Goal: Task Accomplishment & Management: Complete application form

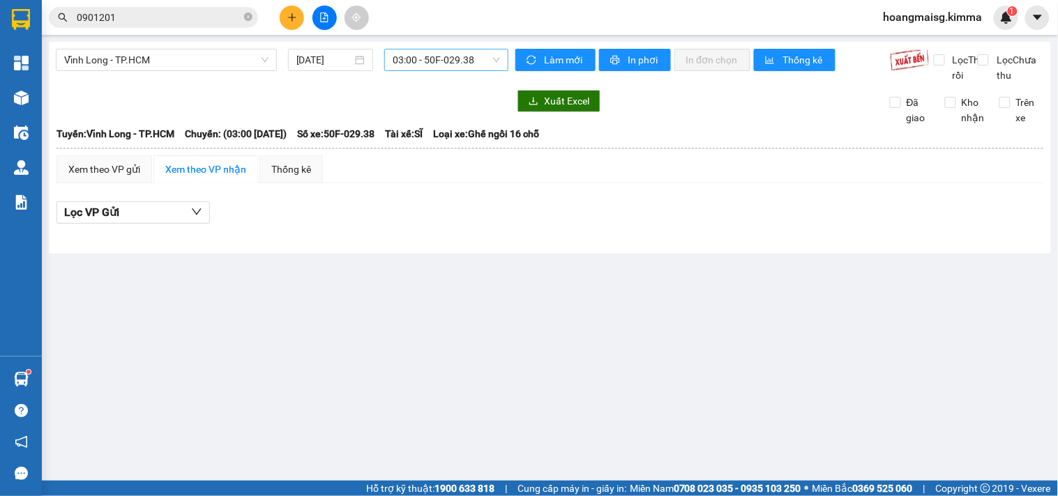
click at [464, 58] on span "03:00 - 50F-029.38" at bounding box center [445, 59] width 107 height 21
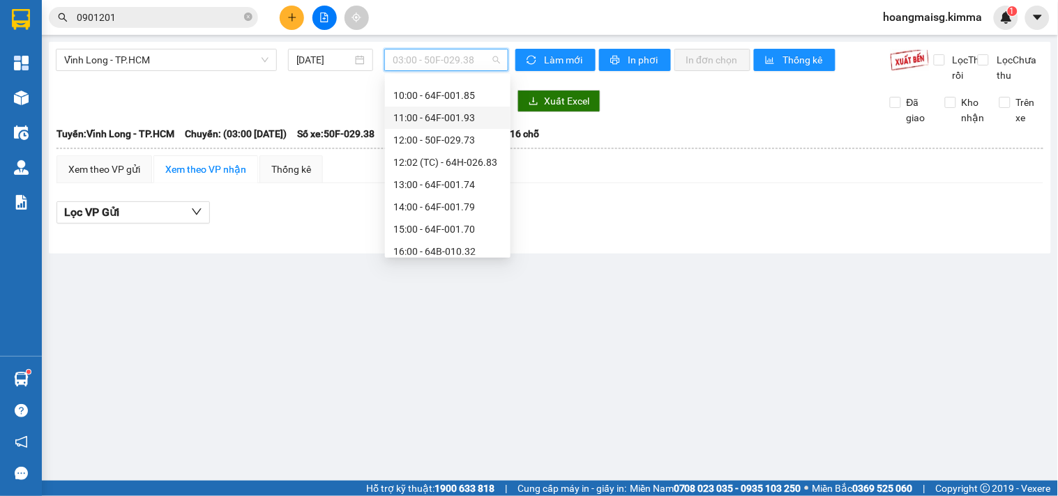
scroll to position [310, 0]
click at [439, 182] on div "14:00 - 64F-001.79" at bounding box center [447, 179] width 109 height 15
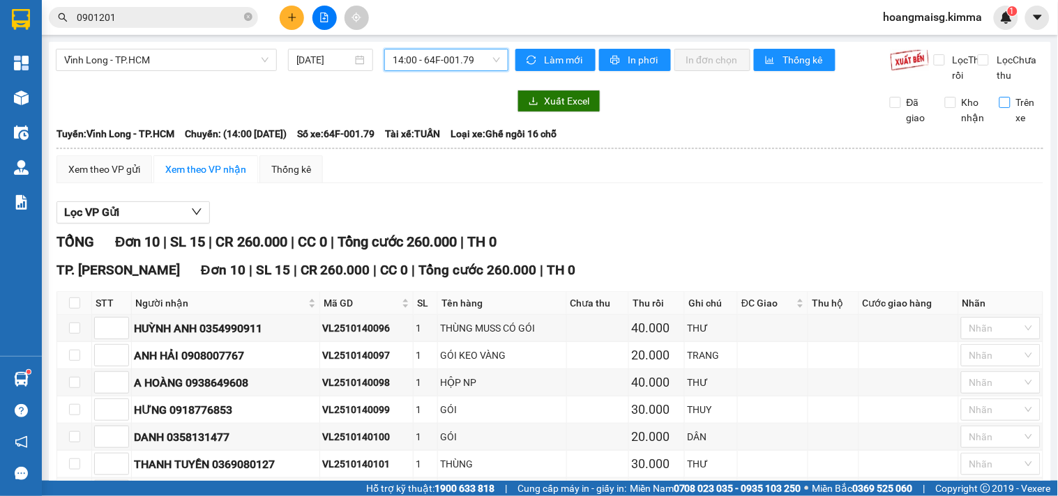
click at [1018, 114] on span "Trên xe" at bounding box center [1026, 110] width 33 height 31
click at [1010, 108] on input "Trên xe" at bounding box center [1004, 102] width 11 height 11
checkbox input "true"
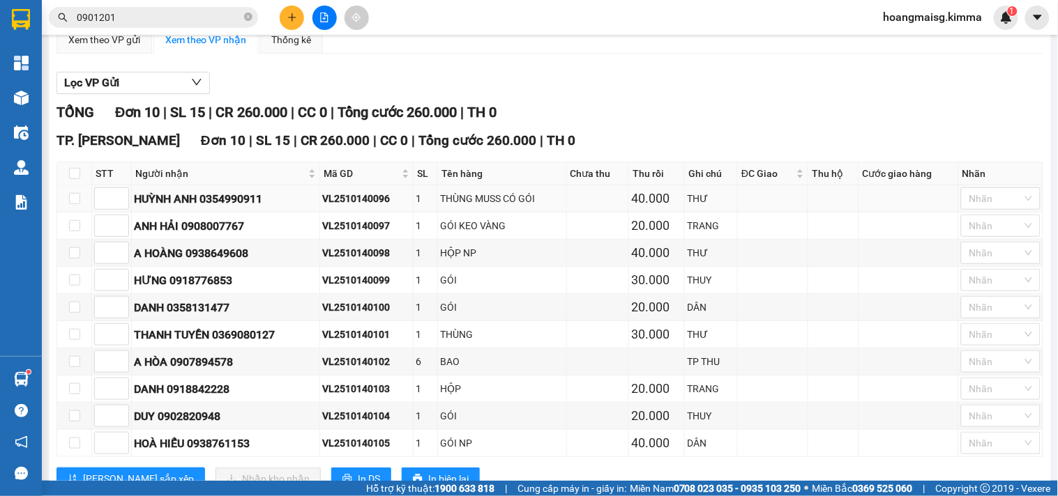
scroll to position [196, 0]
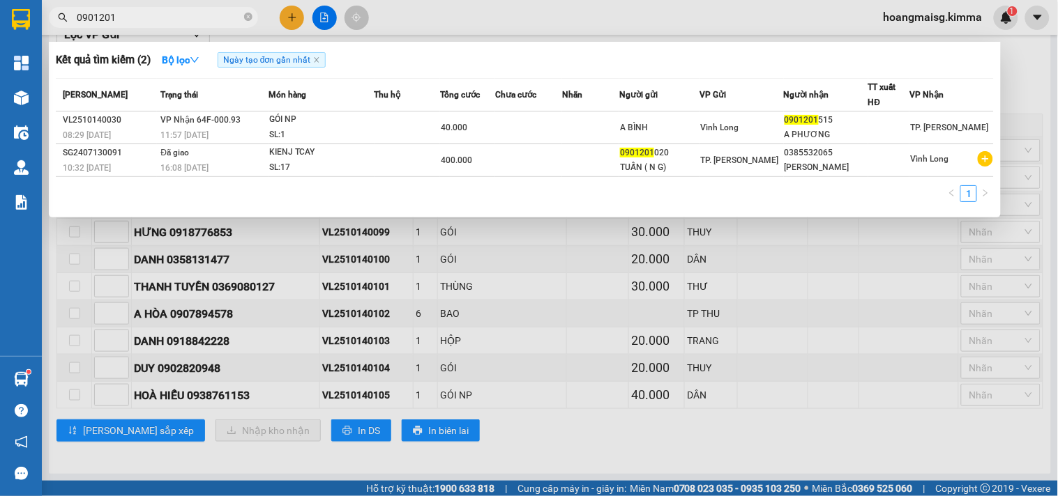
click at [193, 12] on input "0901201" at bounding box center [159, 17] width 165 height 15
click at [289, 17] on div at bounding box center [529, 248] width 1058 height 496
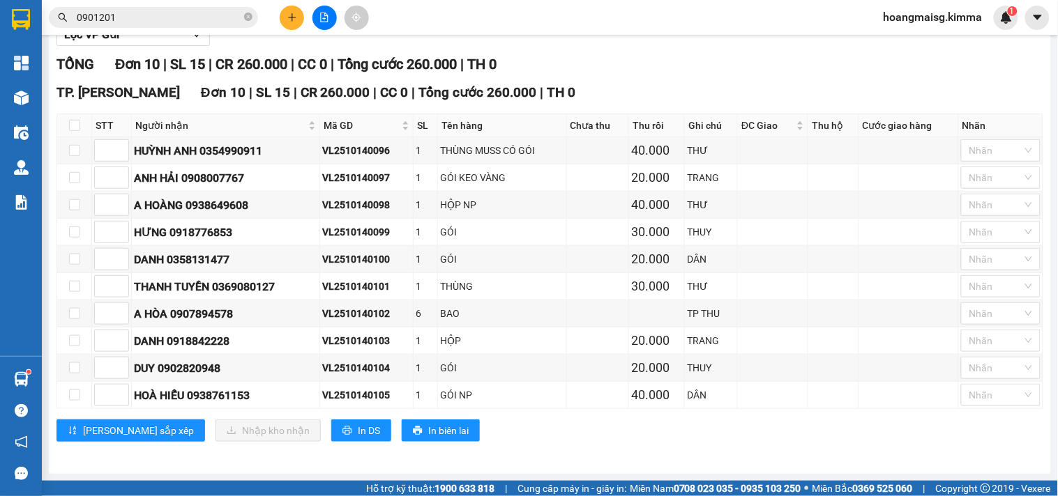
click at [289, 17] on icon "plus" at bounding box center [292, 17] width 8 height 1
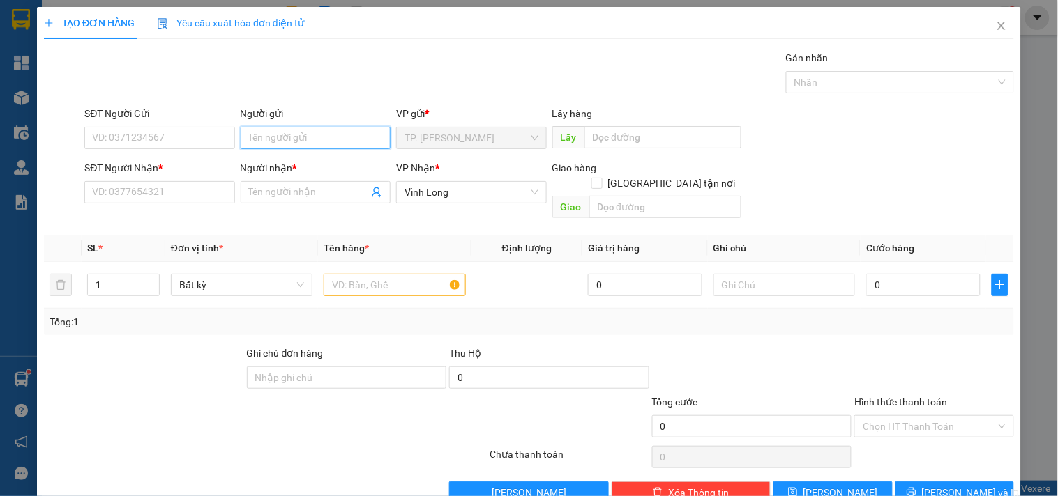
click at [316, 134] on input "Người gửi" at bounding box center [316, 138] width 150 height 22
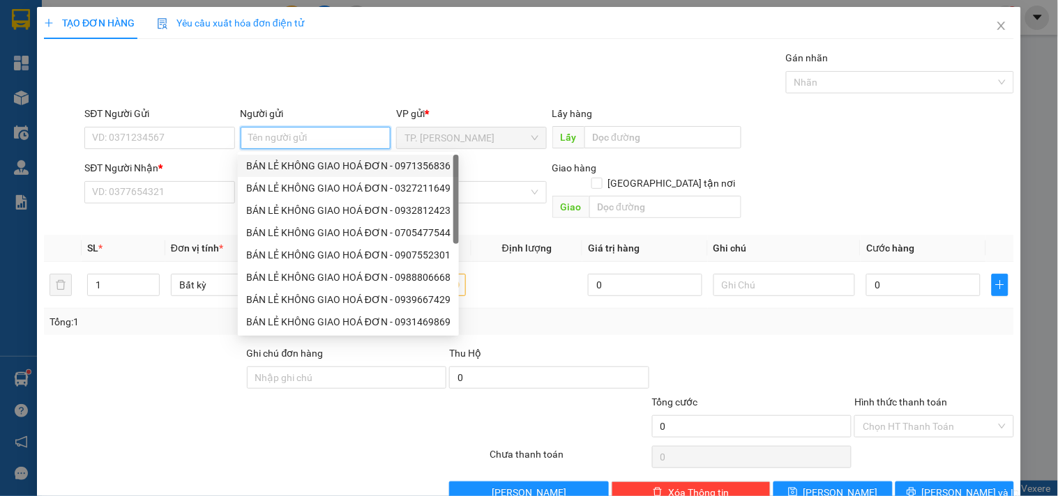
drag, startPoint x: 330, startPoint y: 166, endPoint x: 224, endPoint y: 160, distance: 106.1
click at [321, 167] on div "BÁN LẺ KHÔNG GIAO HOÁ ĐƠN - 0971356836" at bounding box center [348, 165] width 204 height 15
type input "0971356836"
type input "BÁN LẺ KHÔNG GIAO HOÁ ĐƠN"
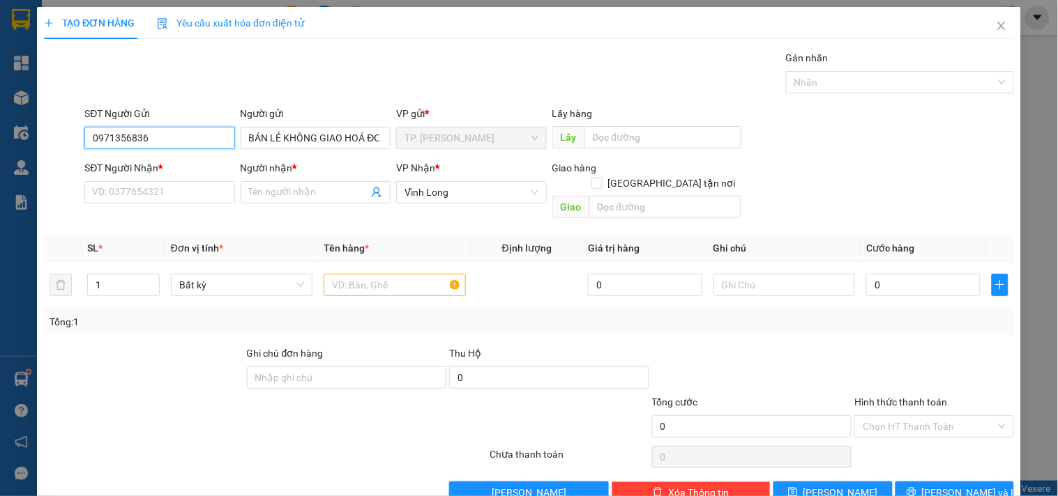
click at [192, 140] on input "0971356836" at bounding box center [159, 138] width 150 height 22
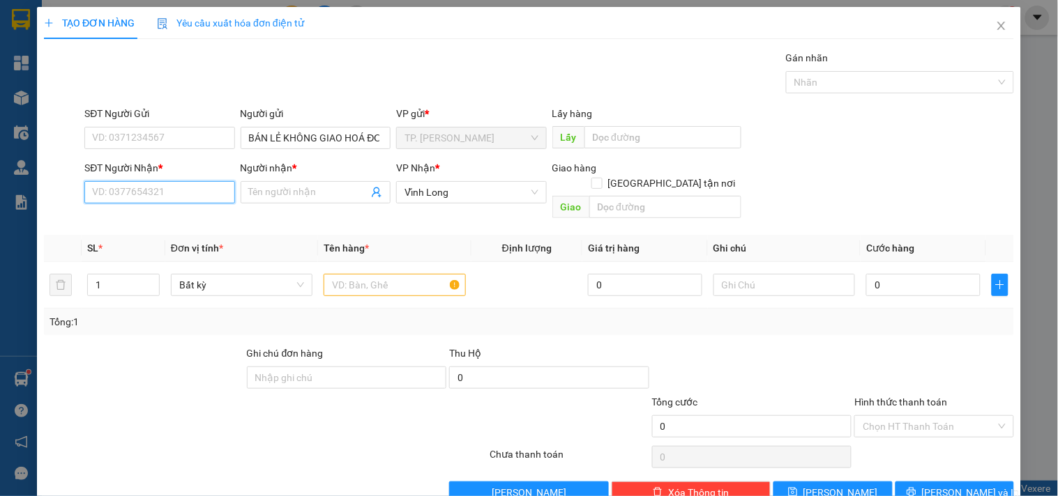
click at [172, 190] on input "SĐT Người Nhận *" at bounding box center [159, 192] width 150 height 22
type input "0939889278"
click at [183, 214] on div "0939889278 - TUẤN ANH" at bounding box center [160, 220] width 137 height 15
type input "TUẤN ANH"
type input "0939889278"
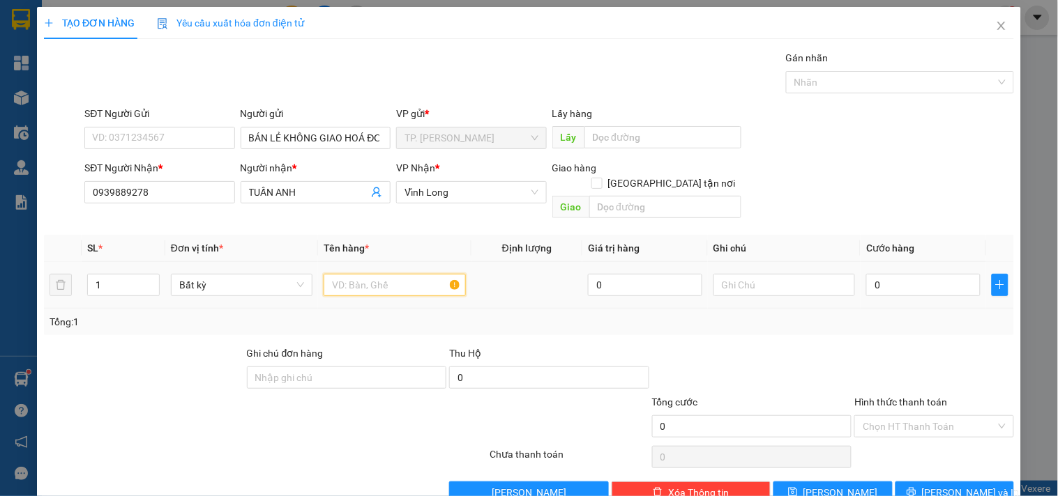
drag, startPoint x: 350, startPoint y: 274, endPoint x: 346, endPoint y: 249, distance: 25.3
click at [346, 274] on input "text" at bounding box center [394, 285] width 142 height 22
type input "GÓI KEO VÀNG DẸP"
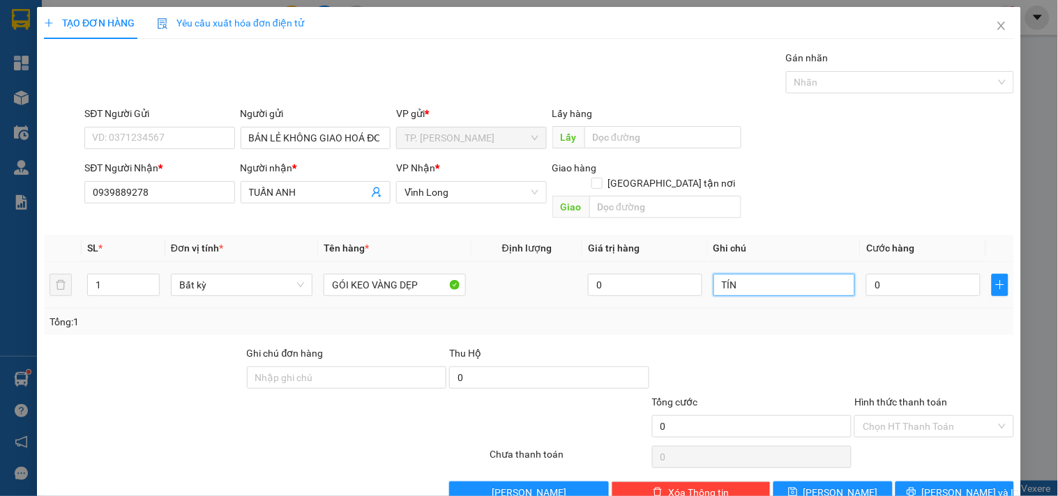
type input "TÍN"
click at [916, 487] on icon "printer" at bounding box center [911, 492] width 10 height 10
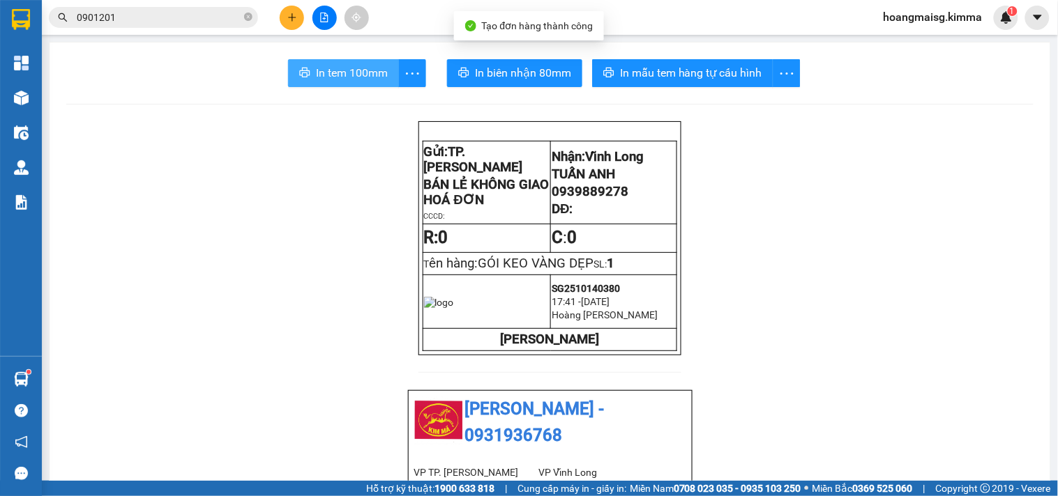
click at [365, 84] on button "In tem 100mm" at bounding box center [343, 73] width 111 height 28
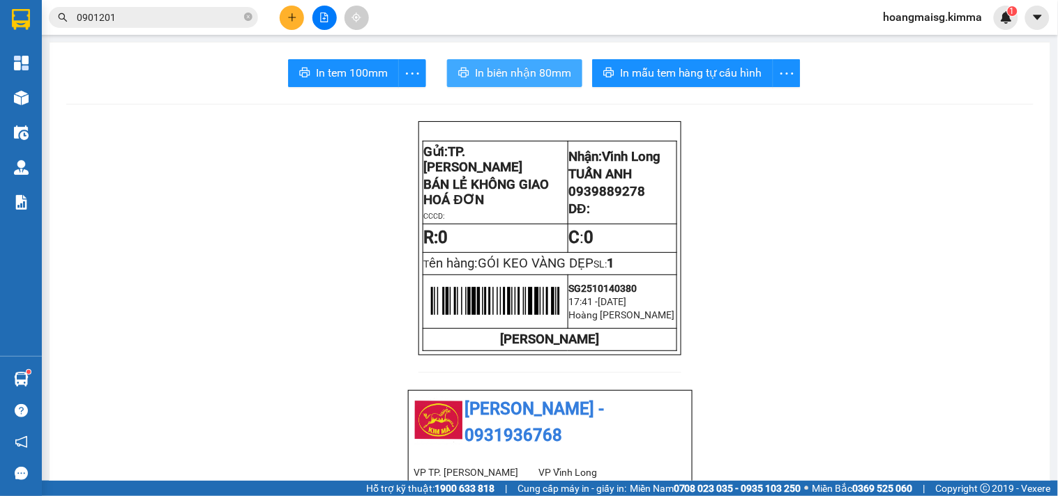
click at [517, 74] on span "In biên nhận 80mm" at bounding box center [523, 72] width 96 height 17
click at [294, 18] on icon "plus" at bounding box center [292, 18] width 10 height 10
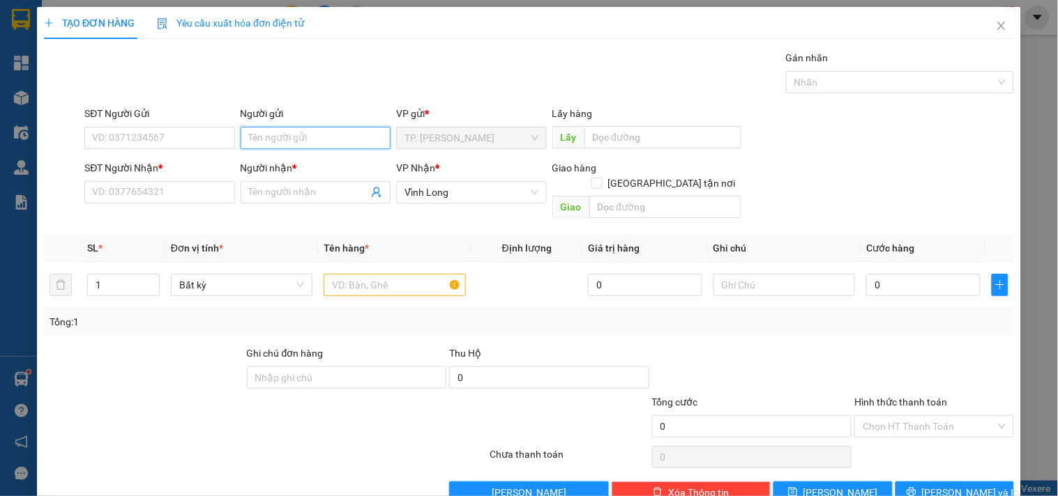
click at [287, 129] on input "Người gửi" at bounding box center [316, 138] width 150 height 22
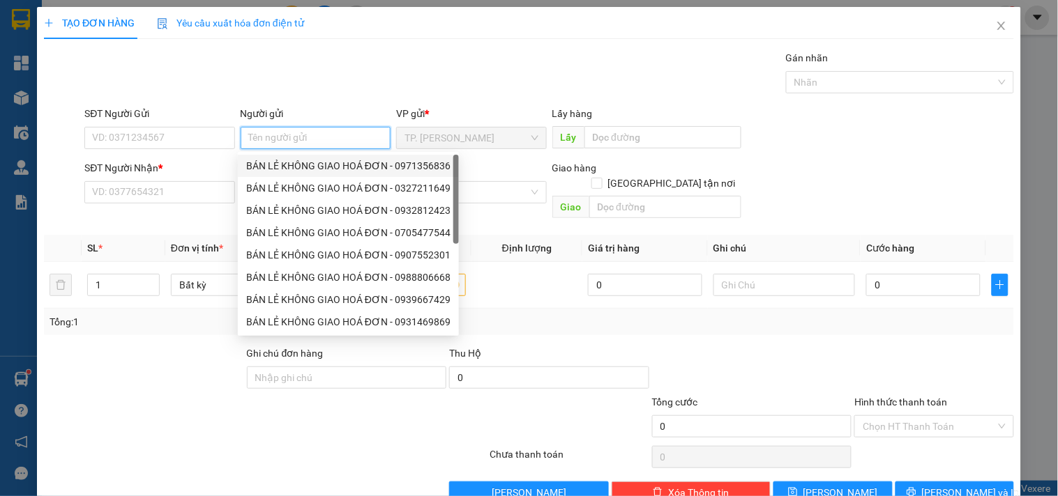
drag, startPoint x: 284, startPoint y: 167, endPoint x: 279, endPoint y: 162, distance: 7.4
click at [284, 165] on div "BÁN LẺ KHÔNG GIAO HOÁ ĐƠN - 0971356836" at bounding box center [348, 165] width 204 height 15
type input "0971356836"
type input "BÁN LẺ KHÔNG GIAO HOÁ ĐƠN"
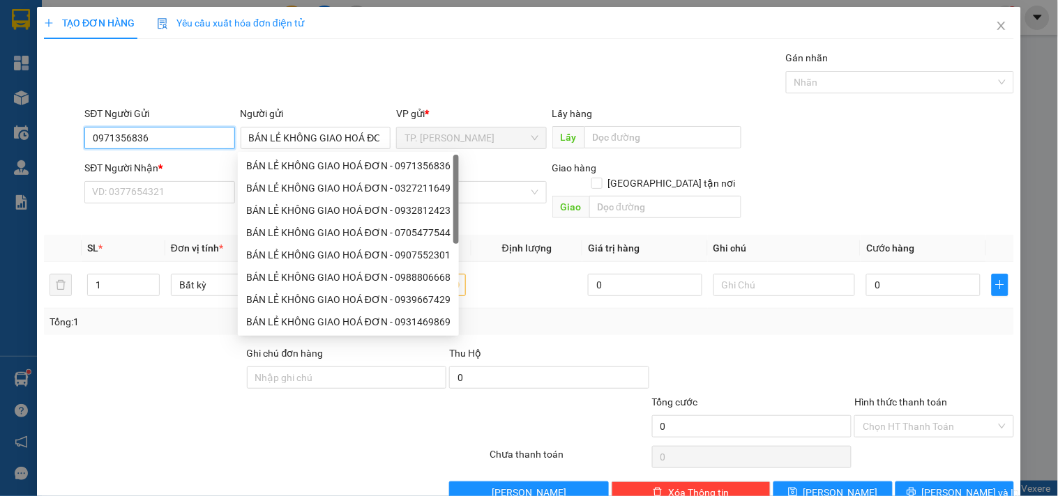
click at [209, 138] on input "0971356836" at bounding box center [159, 138] width 150 height 22
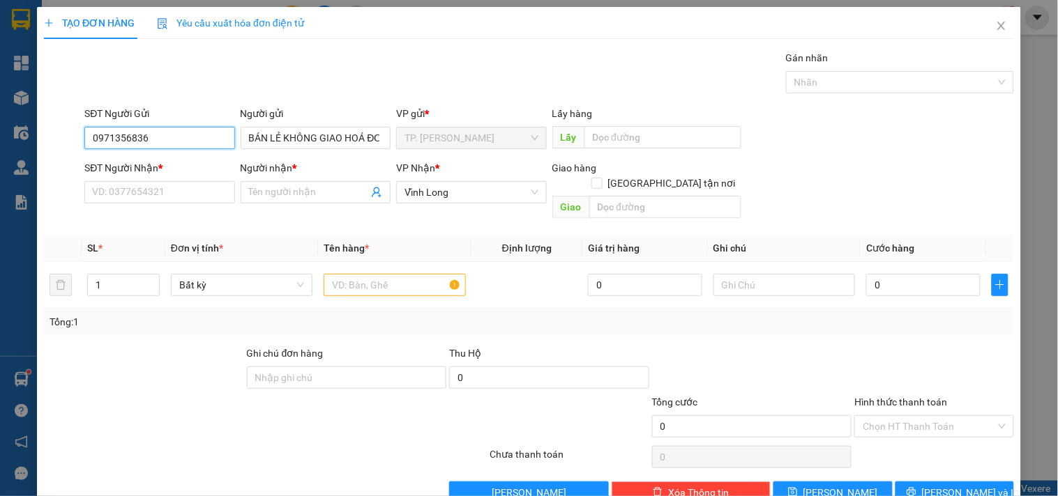
click at [209, 138] on input "0971356836" at bounding box center [159, 138] width 150 height 22
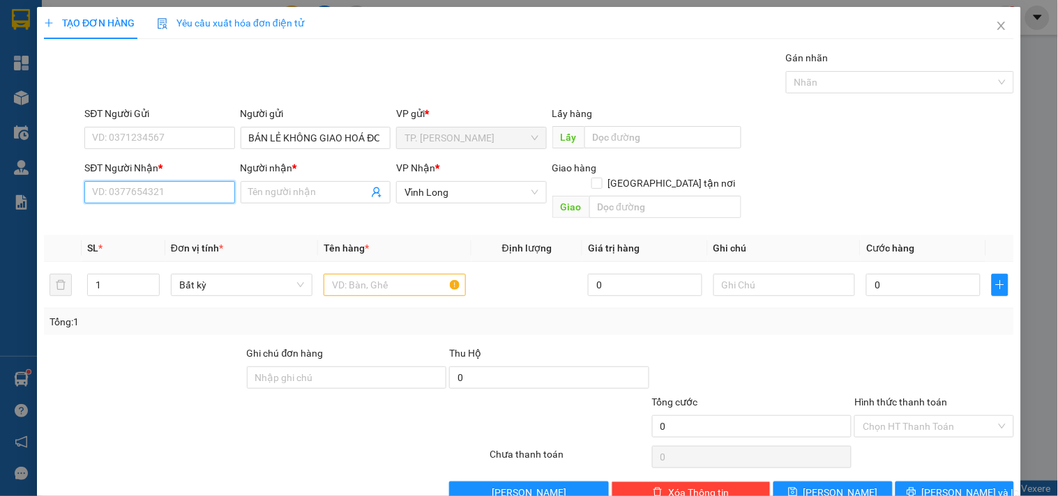
click at [186, 199] on input "SĐT Người Nhận *" at bounding box center [159, 192] width 150 height 22
type input "0362646464"
click at [178, 215] on div "0362646464 - ANH DŨNG" at bounding box center [158, 220] width 132 height 15
type input "ANH DŨNG"
type input "0362646464"
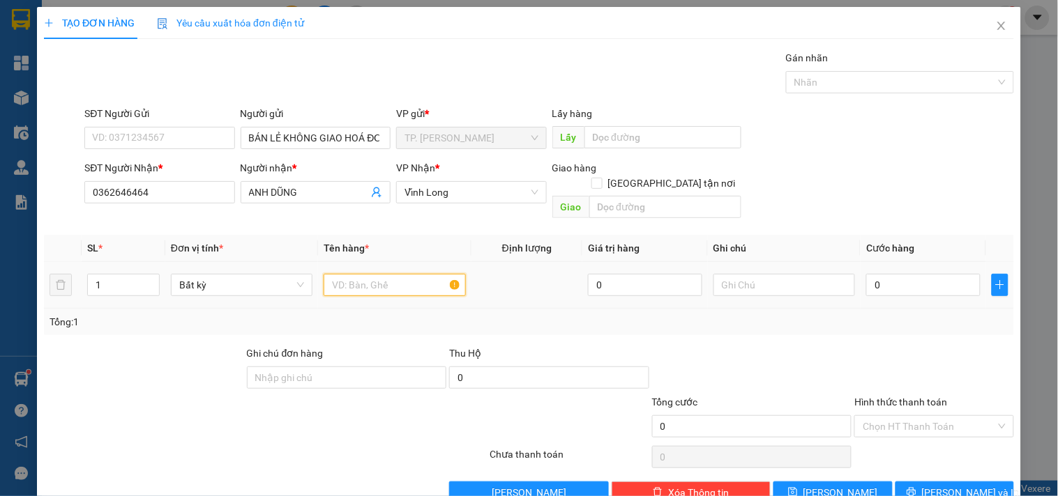
click at [346, 274] on input "text" at bounding box center [394, 285] width 142 height 22
type input "THÙNG"
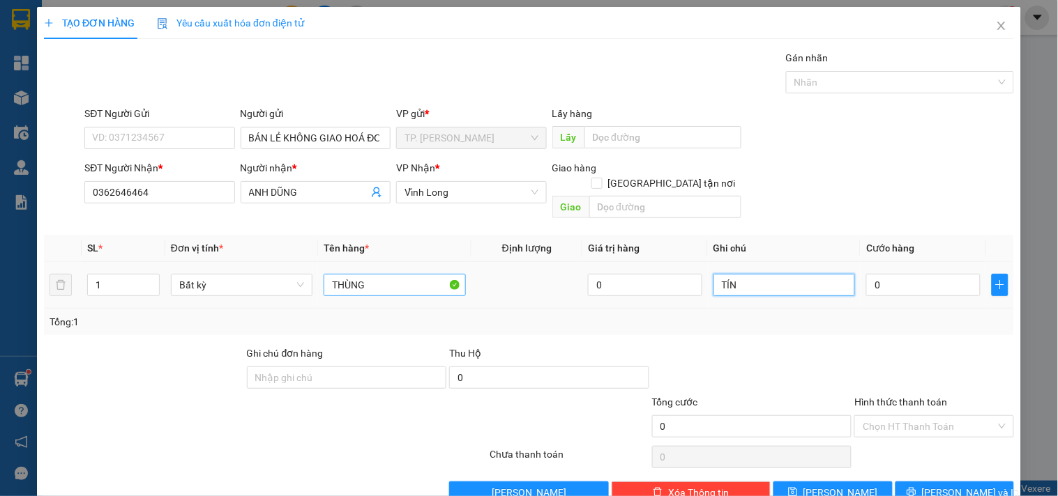
type input "TÍN"
click at [938, 485] on span "Lưu và In" at bounding box center [971, 492] width 98 height 15
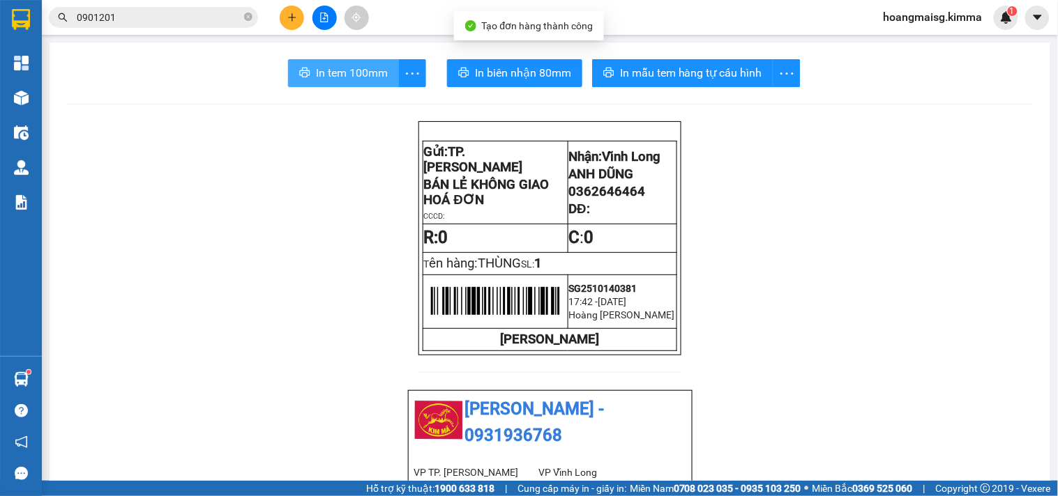
drag, startPoint x: 382, startPoint y: 82, endPoint x: 353, endPoint y: 72, distance: 30.2
click at [374, 79] on button "In tem 100mm" at bounding box center [343, 73] width 111 height 28
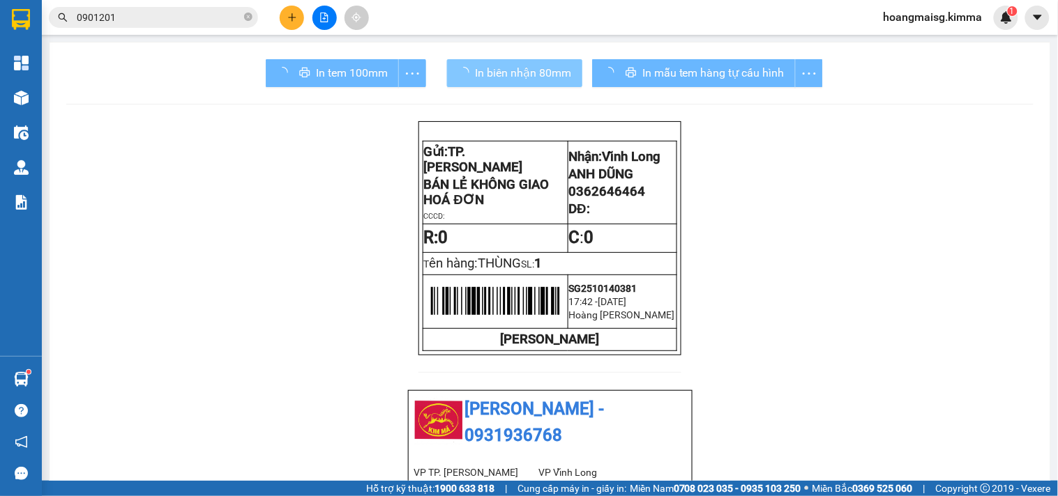
click at [525, 75] on span "In biên nhận 80mm" at bounding box center [523, 72] width 96 height 17
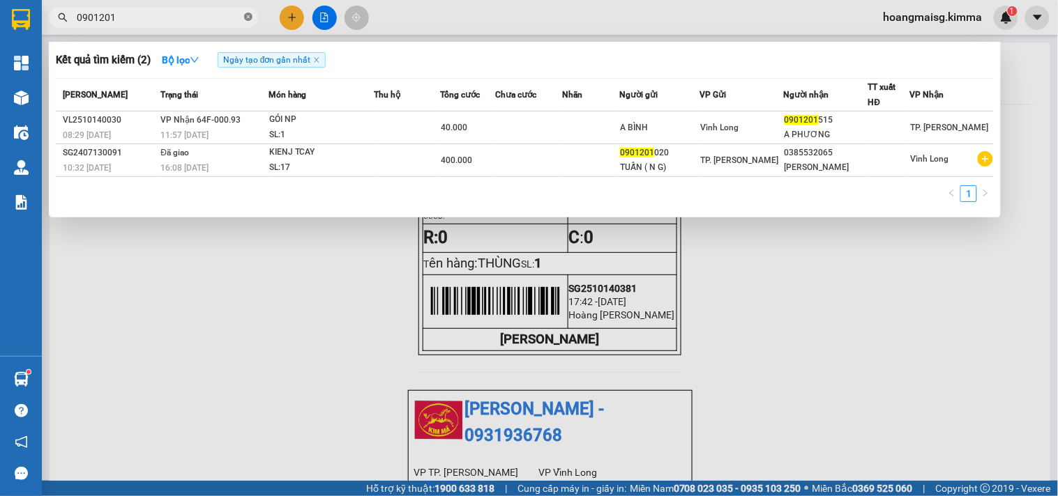
click at [252, 17] on icon "close-circle" at bounding box center [248, 17] width 8 height 8
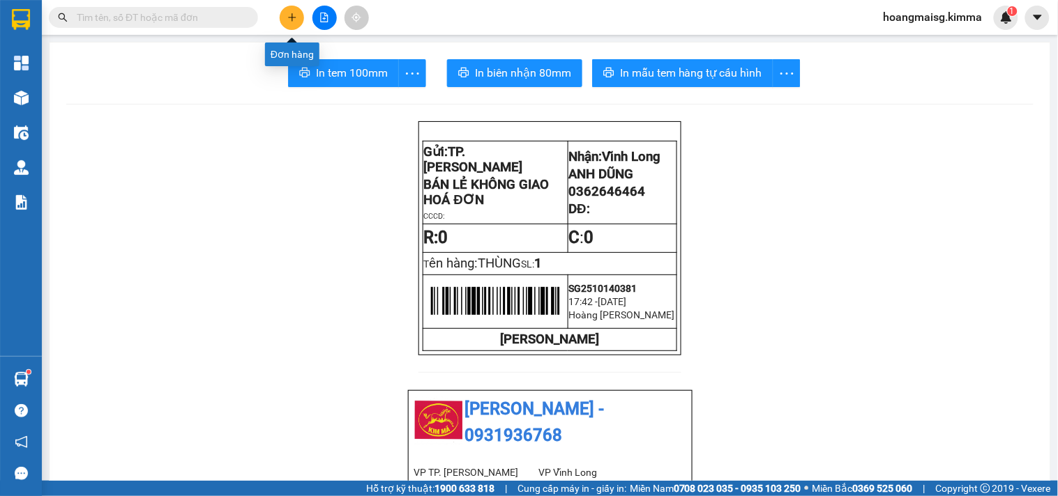
click at [293, 22] on icon "plus" at bounding box center [292, 18] width 10 height 10
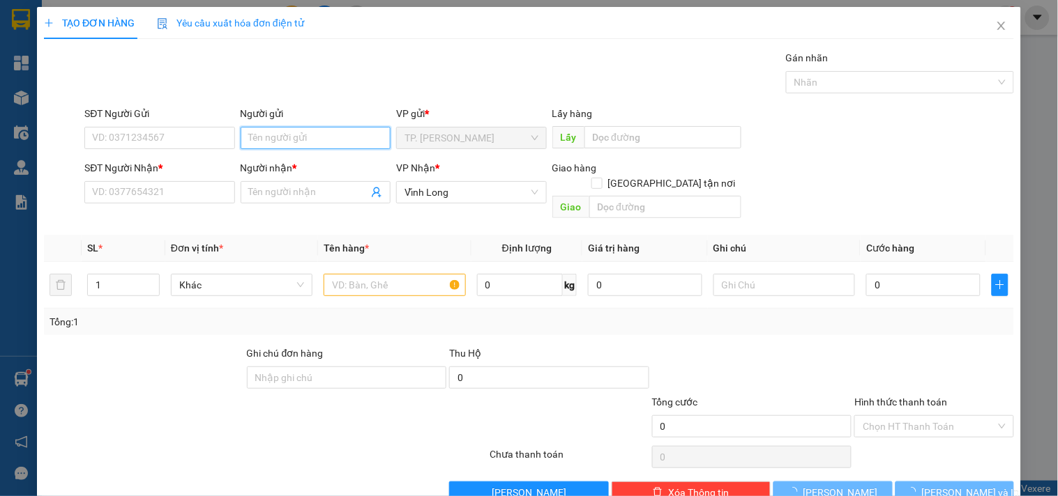
click at [293, 136] on input "Người gửi" at bounding box center [316, 138] width 150 height 22
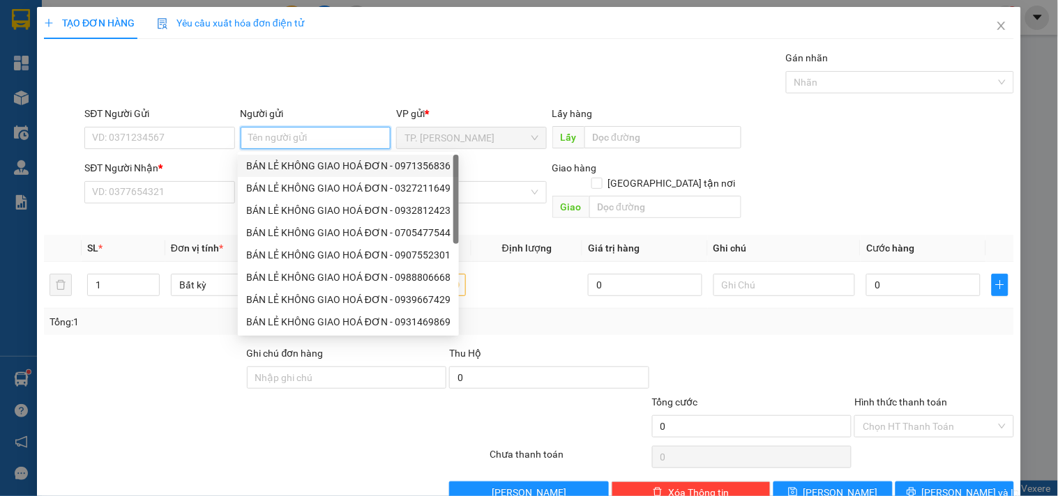
click at [282, 162] on div "BÁN LẺ KHÔNG GIAO HOÁ ĐƠN - 0971356836" at bounding box center [348, 165] width 204 height 15
type input "0971356836"
type input "BÁN LẺ KHÔNG GIAO HOÁ ĐƠN"
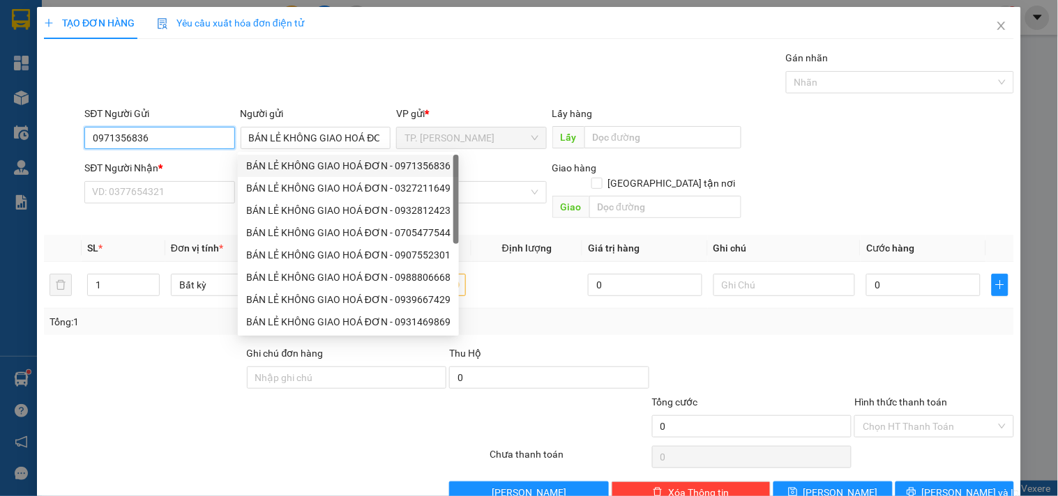
click at [207, 133] on input "0971356836" at bounding box center [159, 138] width 150 height 22
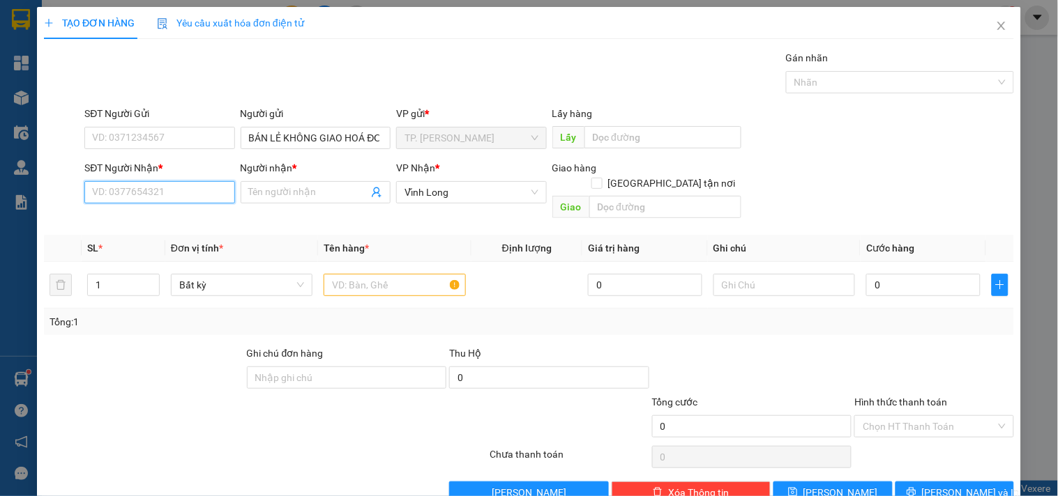
click at [193, 186] on input "SĐT Người Nhận *" at bounding box center [159, 192] width 150 height 22
click at [171, 218] on div "0589886789 - PHỤ KIỆN 88" at bounding box center [158, 220] width 132 height 15
type input "0589886789"
type input "PHỤ KIỆN 88"
type input "0589886789"
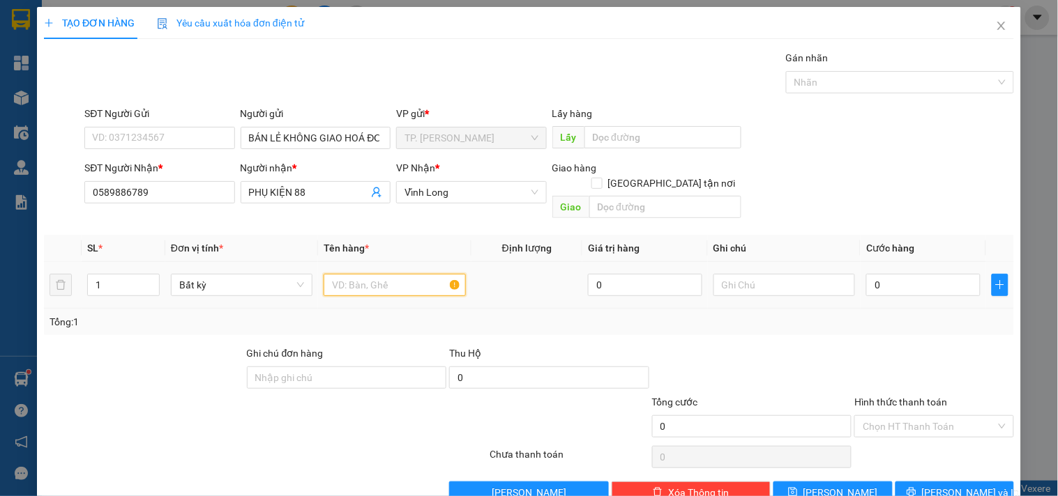
click at [379, 274] on input "text" at bounding box center [394, 285] width 142 height 22
type input "THÙNG"
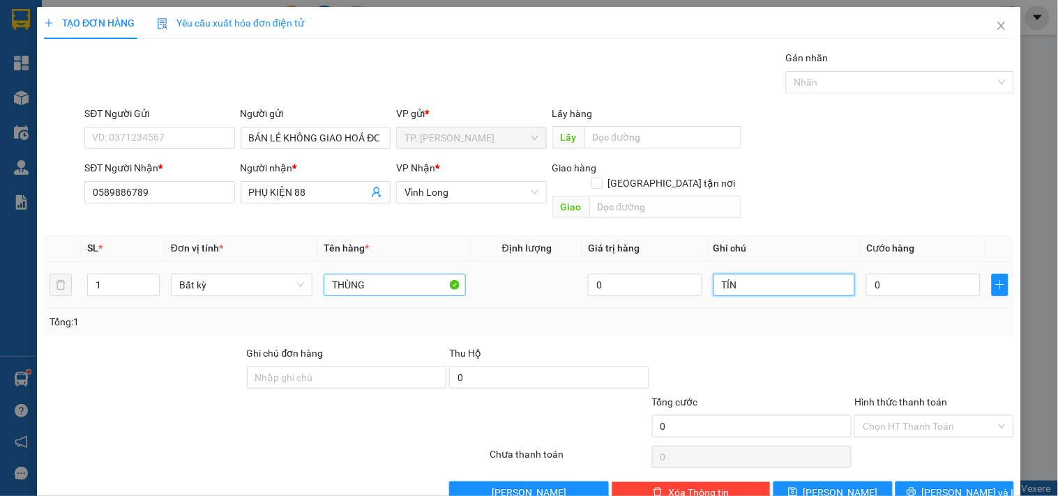
type input "TÍN"
click at [943, 485] on span "Lưu và In" at bounding box center [971, 492] width 98 height 15
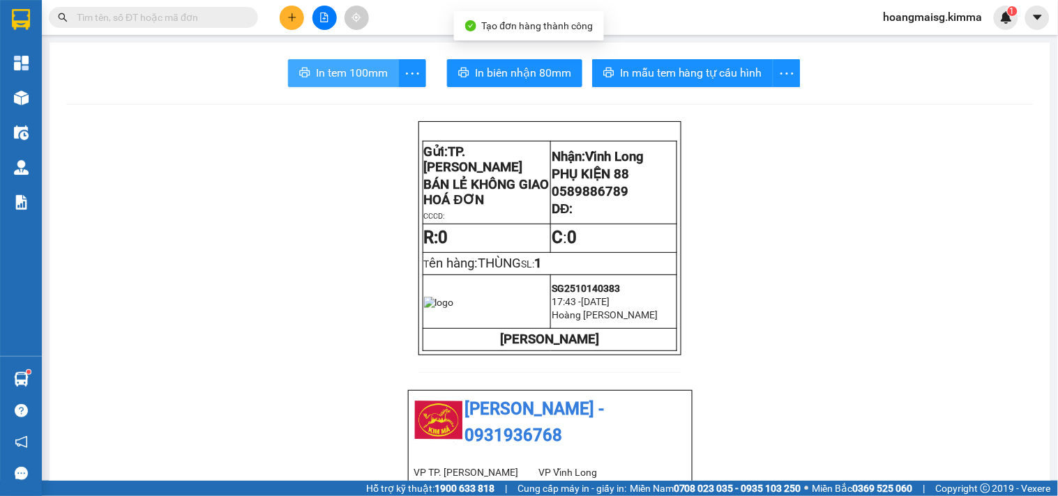
click at [386, 75] on button "In tem 100mm" at bounding box center [343, 73] width 111 height 28
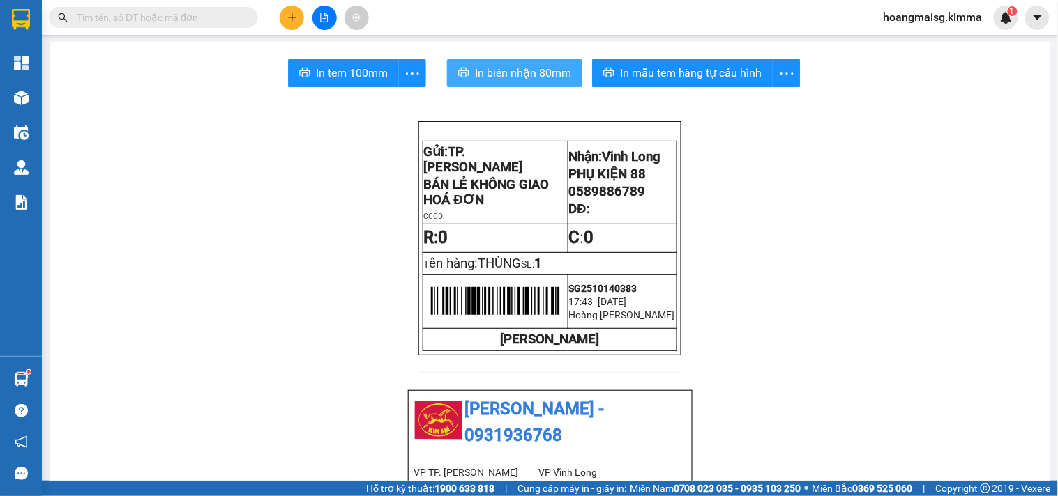
click at [535, 84] on button "In biên nhận 80mm" at bounding box center [514, 73] width 135 height 28
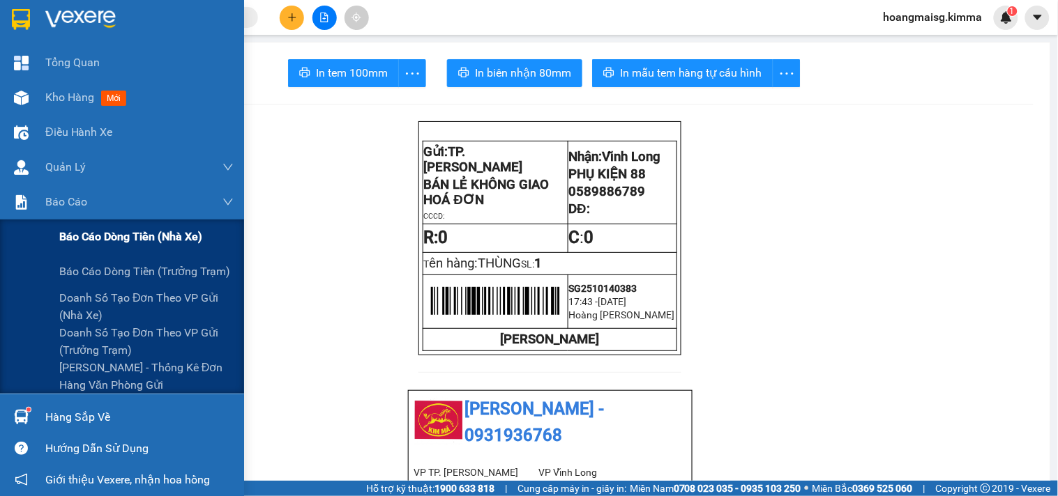
click at [70, 222] on div "Báo cáo dòng tiền (nhà xe)" at bounding box center [146, 237] width 174 height 35
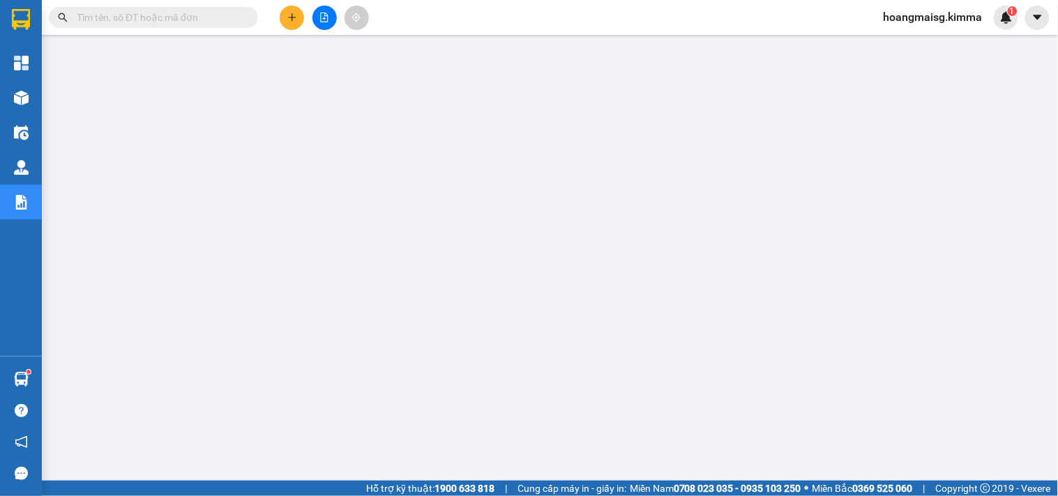
click at [132, 21] on input "text" at bounding box center [159, 17] width 165 height 15
paste input "SG2510140323"
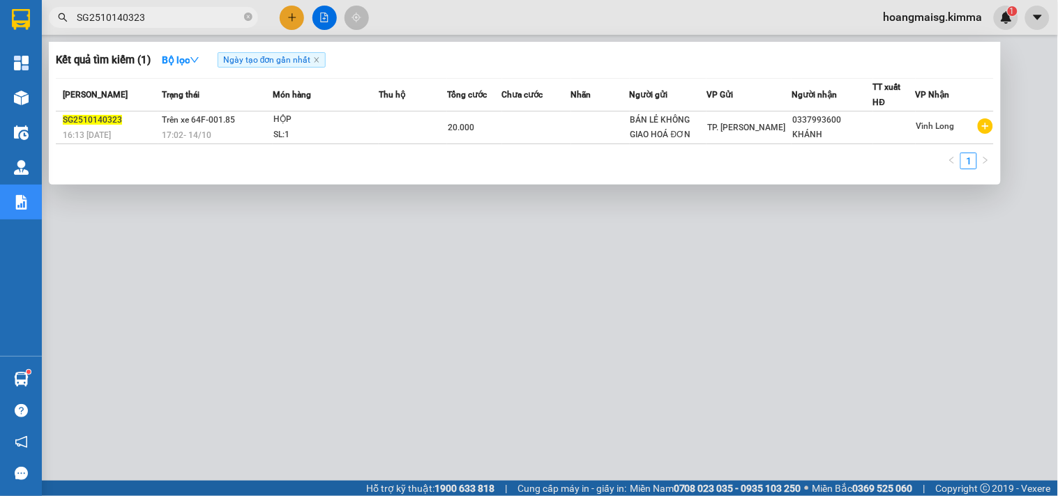
type input "SG2510140323"
click at [249, 17] on icon "close-circle" at bounding box center [248, 17] width 8 height 8
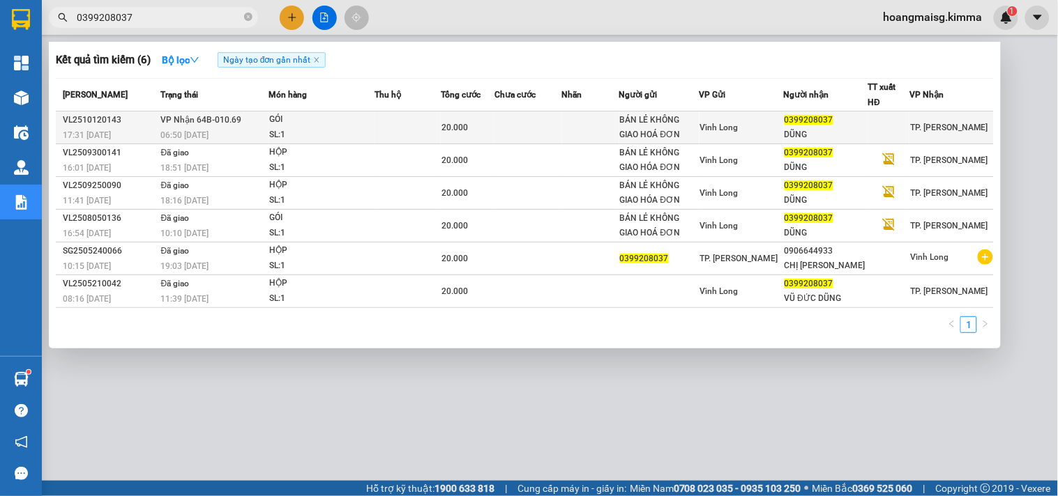
type input "0399208037"
click at [454, 115] on td "20.000" at bounding box center [468, 128] width 54 height 33
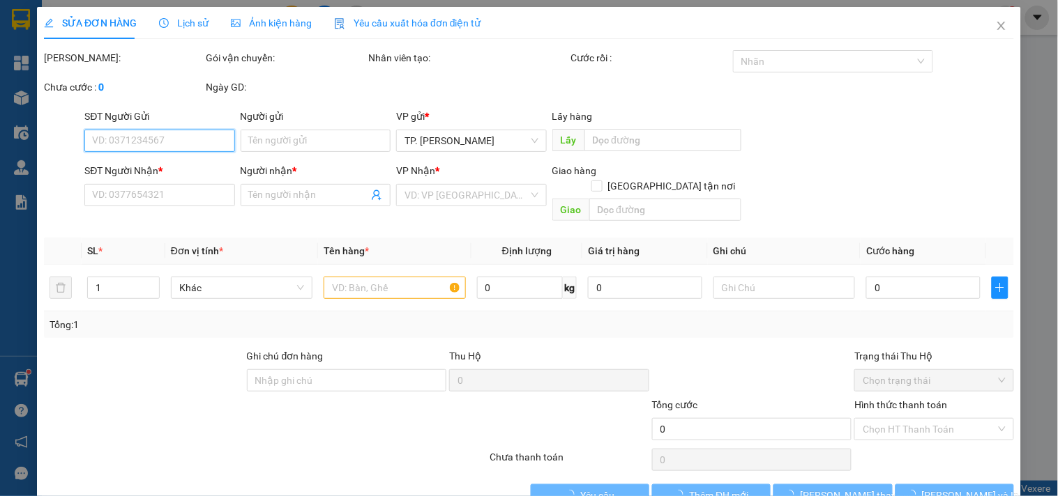
type input "BÁN LẺ KHÔNG GIAO HOÁ ĐƠN"
type input "0399208037"
type input "DŨNG"
type input "20.000"
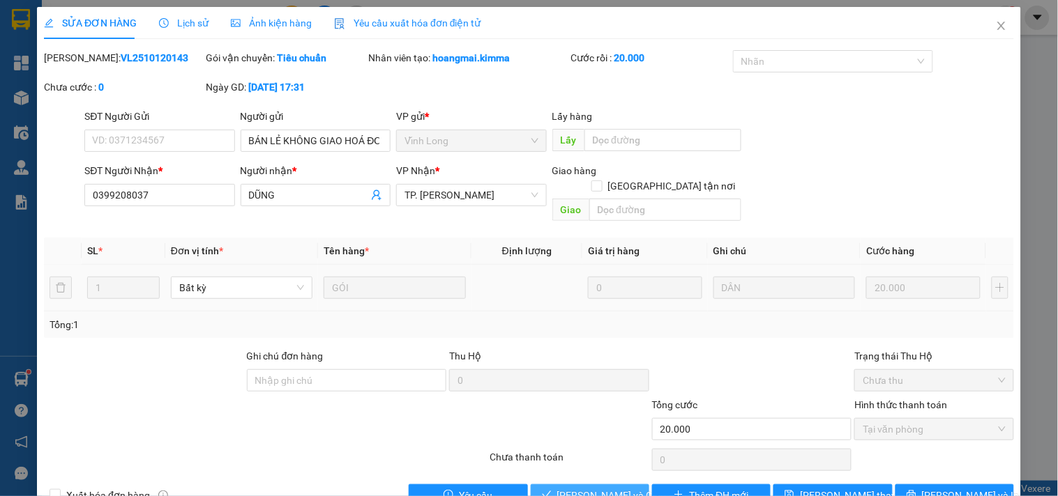
click at [581, 488] on span "Lưu và Giao hàng" at bounding box center [624, 495] width 134 height 15
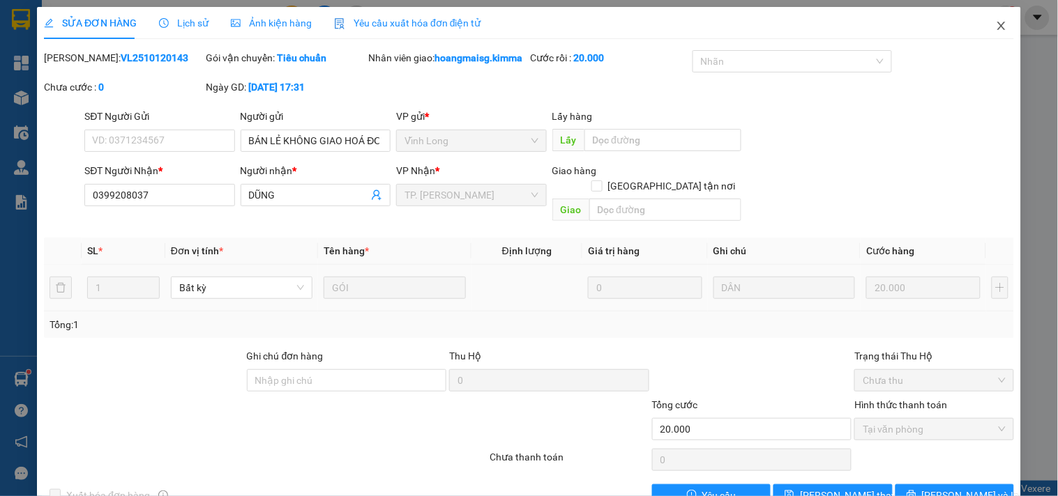
click at [986, 17] on span "Close" at bounding box center [1001, 26] width 39 height 39
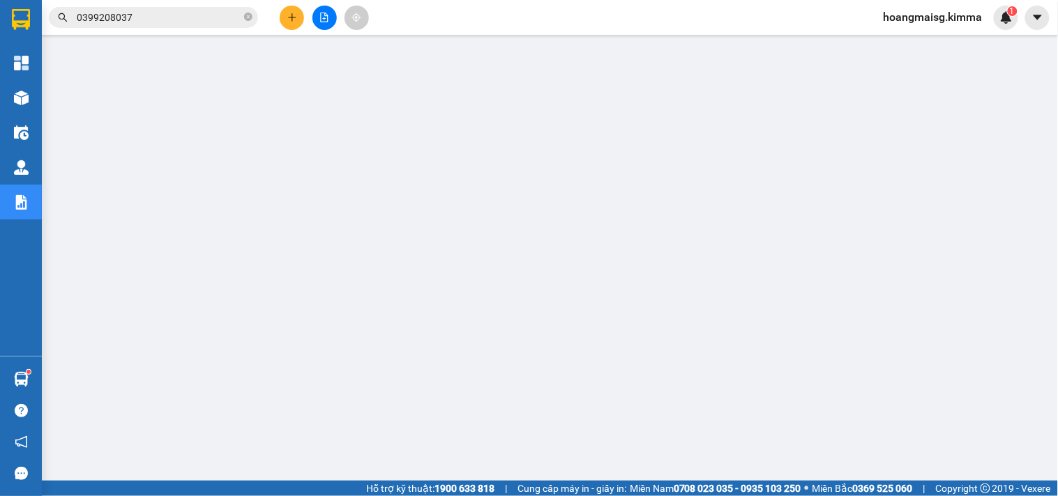
click at [291, 13] on icon "plus" at bounding box center [292, 18] width 10 height 10
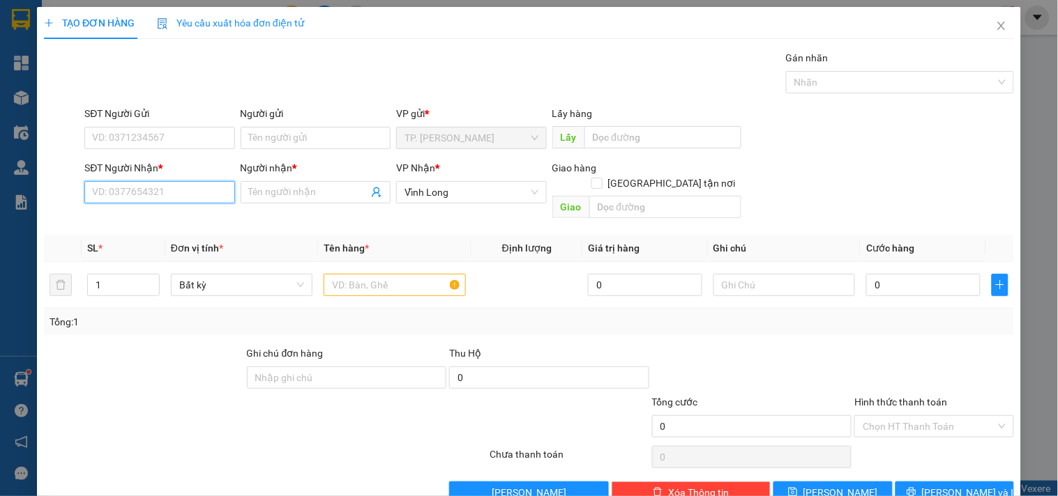
click at [176, 187] on input "SĐT Người Nhận *" at bounding box center [159, 192] width 150 height 22
type input "2"
click at [150, 214] on div "0979852505 - DƯƠNG LONG" at bounding box center [160, 220] width 137 height 15
type input "0979852505"
type input "DƯƠNG LONG"
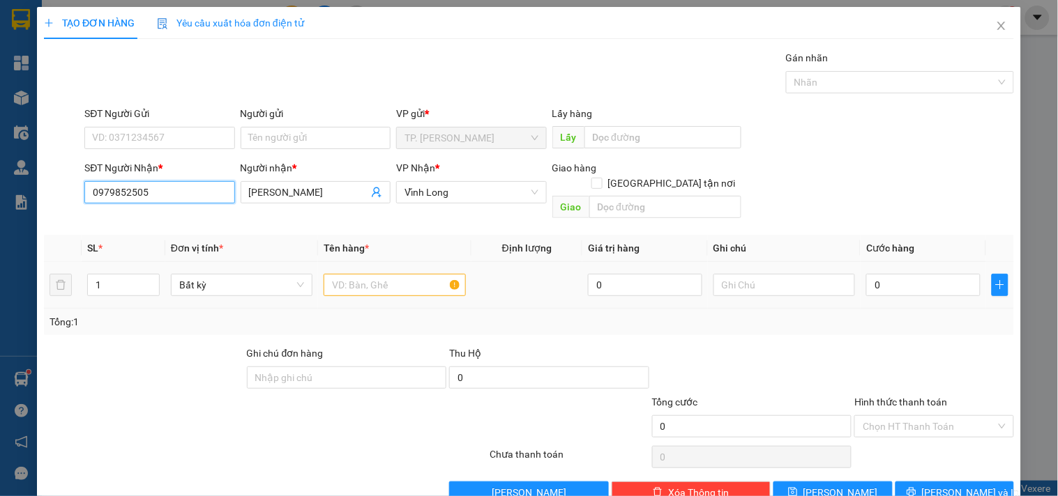
type input "0979852505"
click at [391, 274] on input "text" at bounding box center [394, 285] width 142 height 22
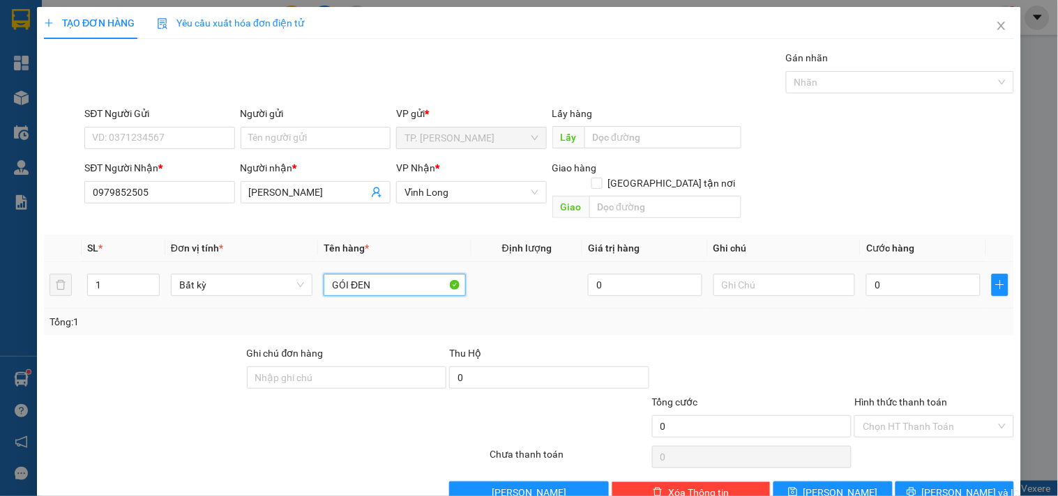
type input "GÓI ĐEN"
type input "VĂN"
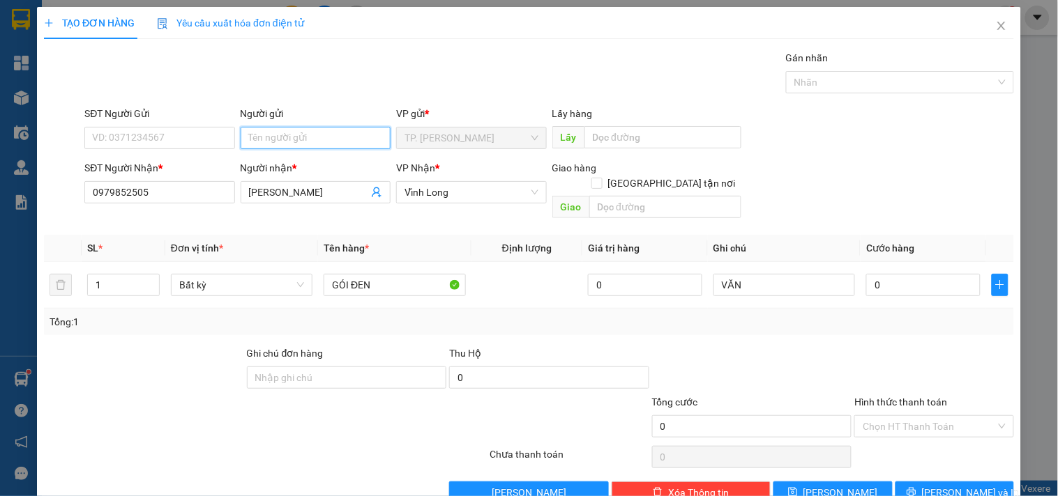
click at [312, 136] on input "Người gửi" at bounding box center [316, 138] width 150 height 22
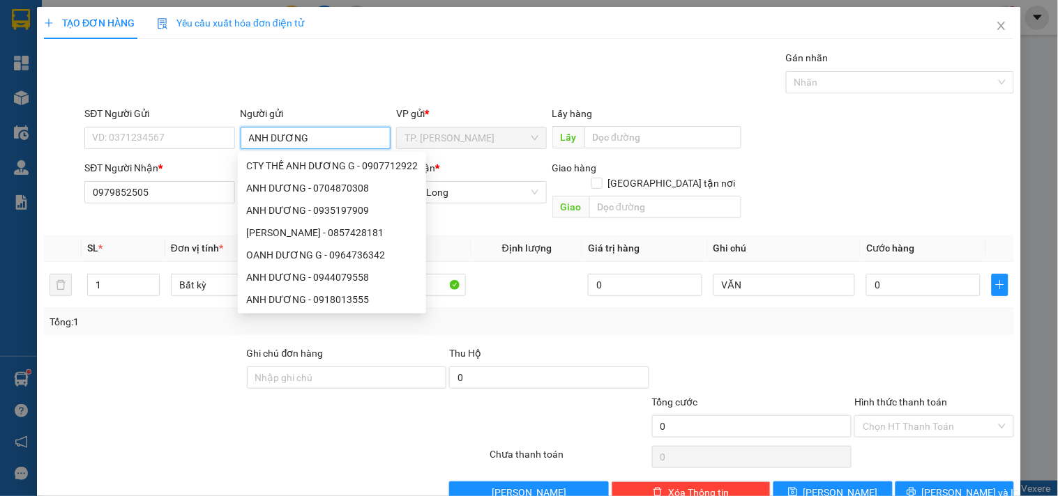
click at [269, 135] on input "ANH DƯƠNG" at bounding box center [316, 138] width 150 height 22
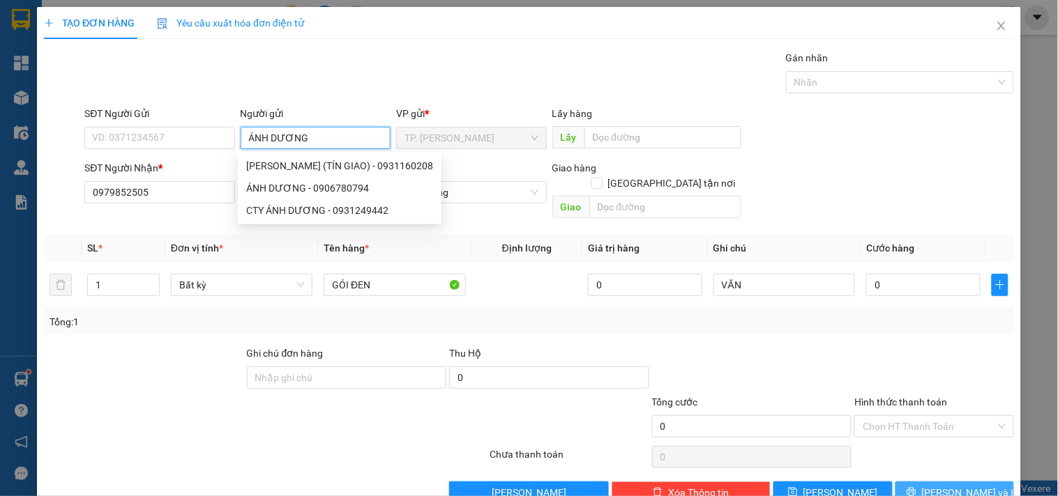
type input "ÁNH DƯƠNG"
click at [942, 485] on span "Lưu và In" at bounding box center [971, 492] width 98 height 15
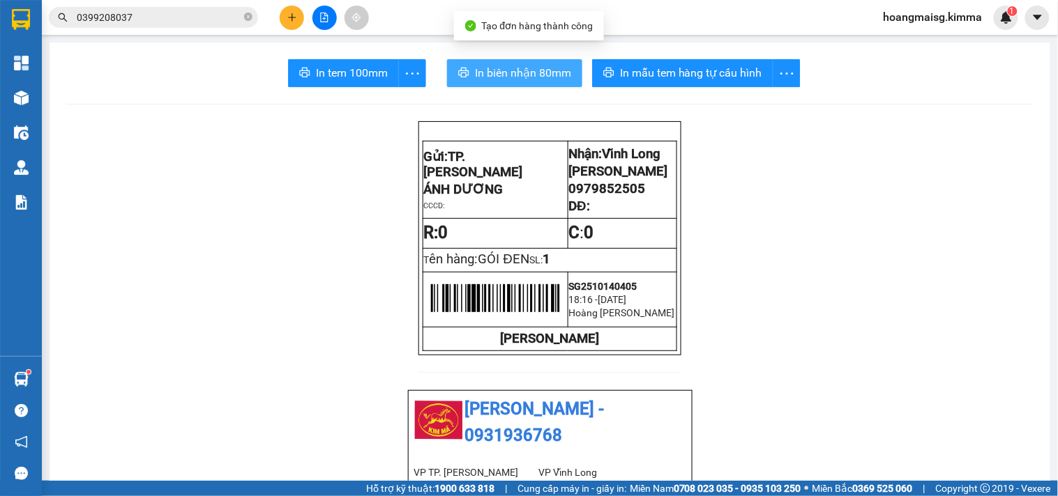
click at [504, 74] on span "In biên nhận 80mm" at bounding box center [523, 72] width 96 height 17
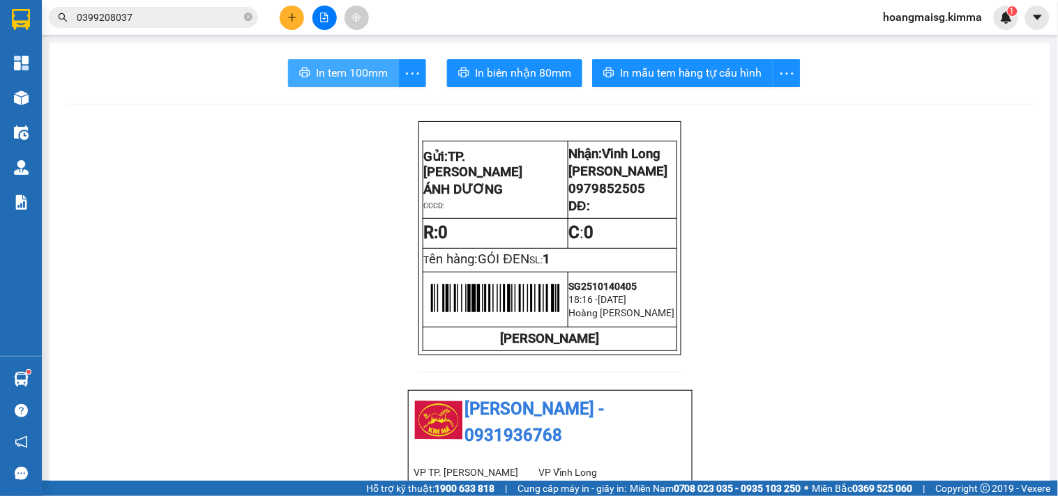
click at [379, 72] on span "In tem 100mm" at bounding box center [352, 72] width 72 height 17
click at [291, 18] on icon "plus" at bounding box center [292, 18] width 10 height 10
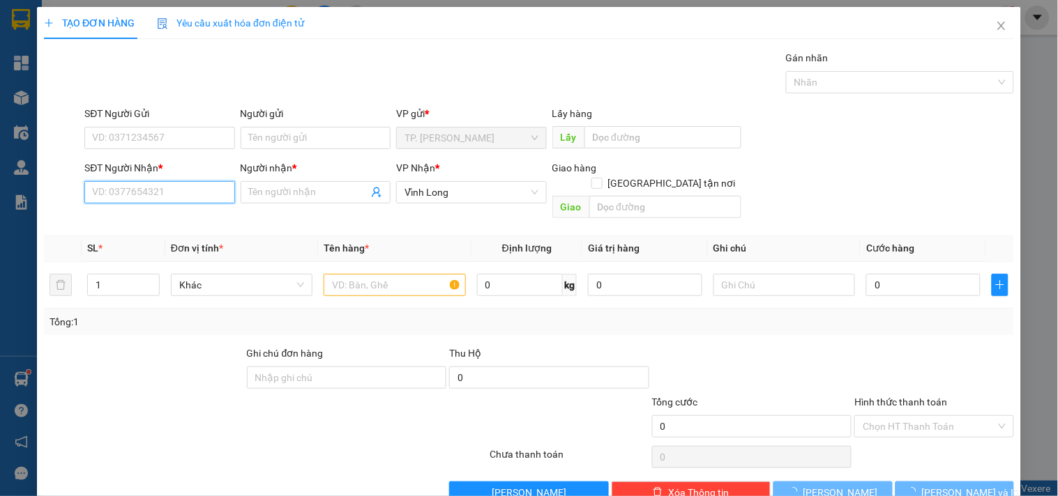
click at [179, 185] on input "SĐT Người Nhận *" at bounding box center [159, 192] width 150 height 22
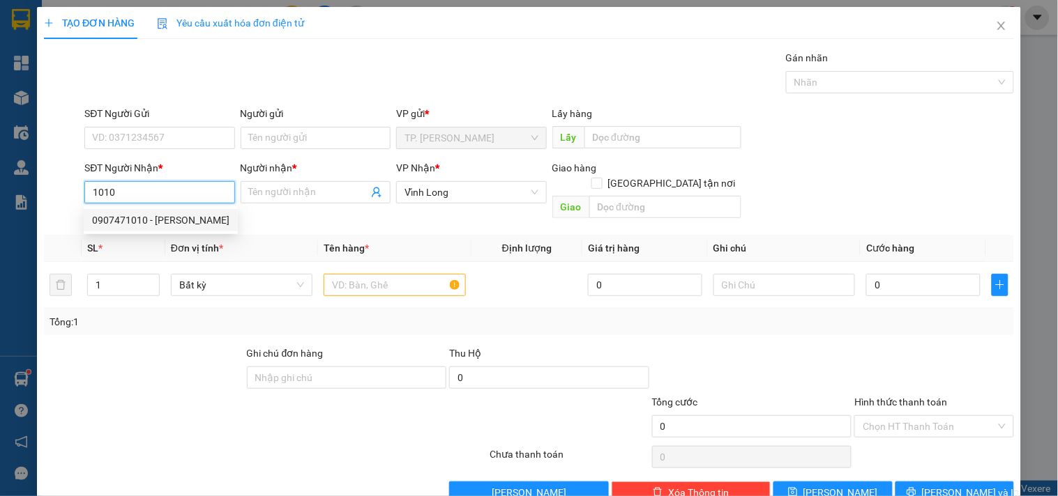
click at [177, 223] on div "0907471010 - DƯƠNG PHI" at bounding box center [160, 220] width 137 height 15
type input "0907471010"
type input "DƯƠNG PHI"
type input "0907471010"
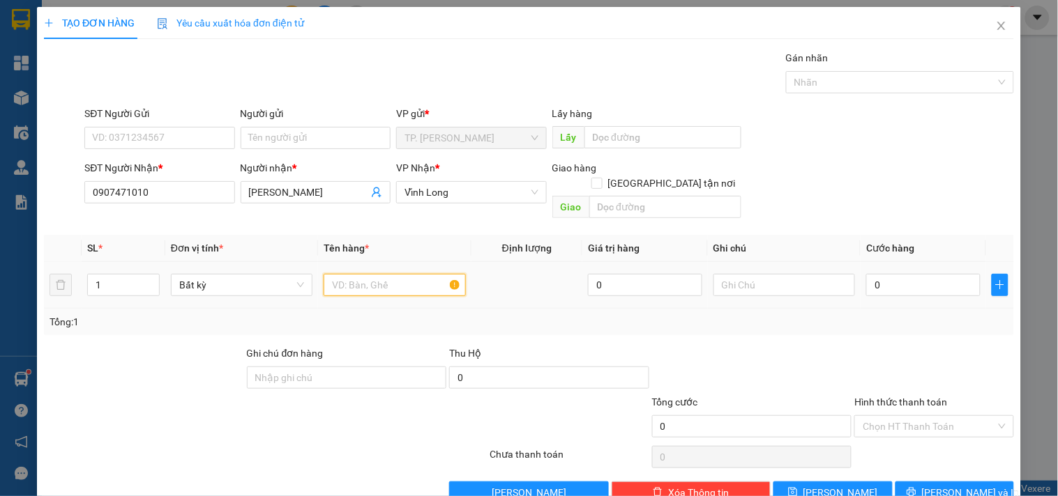
click at [389, 280] on input "text" at bounding box center [394, 285] width 142 height 22
type input "HỘP"
type input "VĂN"
drag, startPoint x: 293, startPoint y: 121, endPoint x: 295, endPoint y: 144, distance: 22.4
click at [293, 135] on div "Người gửi Tên người gửi" at bounding box center [316, 130] width 150 height 49
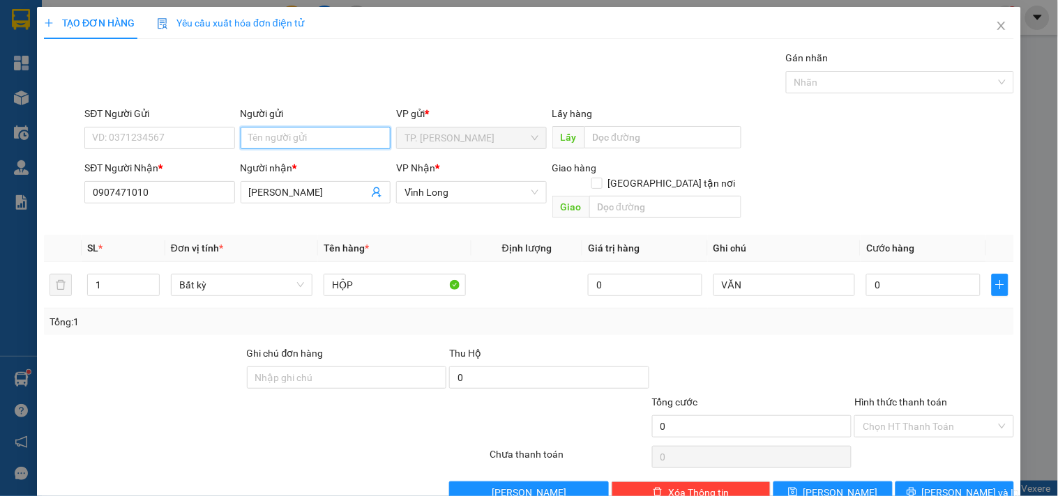
click at [296, 144] on input "Người gửi" at bounding box center [316, 138] width 150 height 22
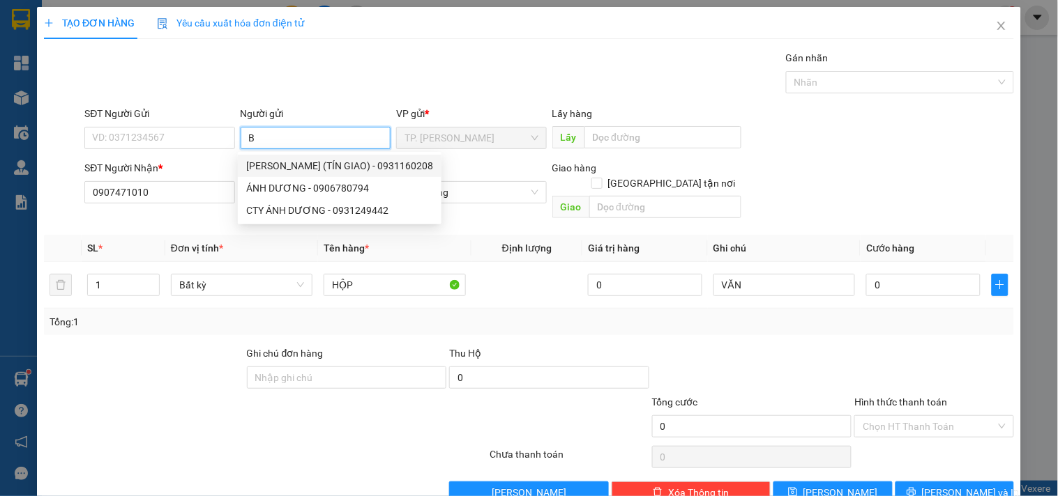
type input "BA"
drag, startPoint x: 274, startPoint y: 155, endPoint x: 279, endPoint y: 133, distance: 22.2
click at [279, 133] on body "Kết quả tìm kiếm ( 6 ) Bộ lọc Ngày tạo đơn gần nhất Mã ĐH Trạng thái Món hàng T…" at bounding box center [529, 248] width 1058 height 496
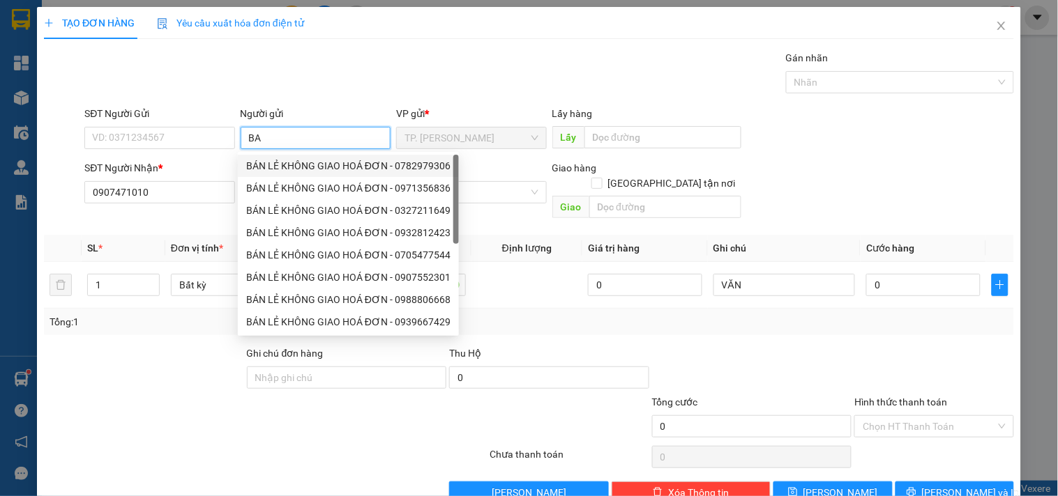
click at [260, 159] on div "BÁN LẺ KHÔNG GIAO HOÁ ĐƠN - 0782979306" at bounding box center [348, 165] width 204 height 15
type input "0782979306"
type input "BÁN LẺ KHÔNG GIAO HOÁ ĐƠN"
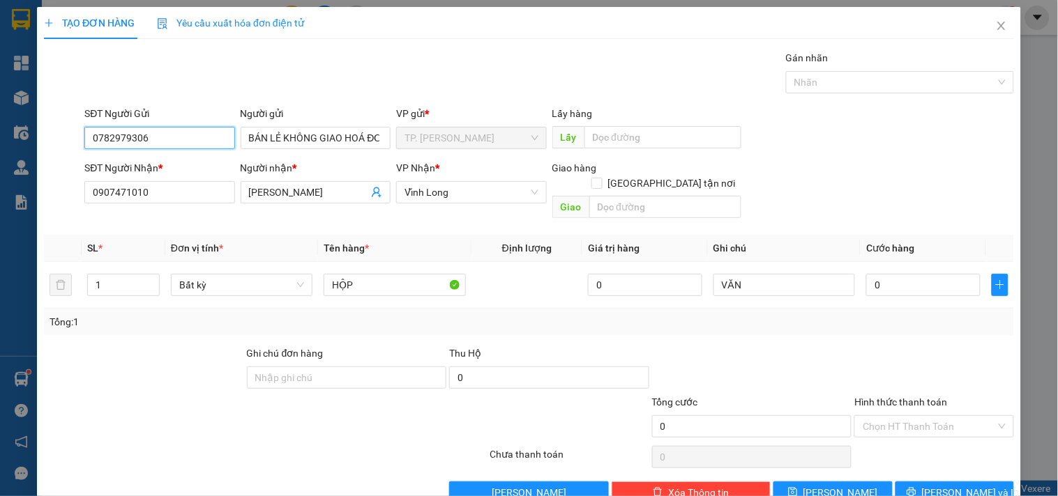
click at [199, 140] on input "0782979306" at bounding box center [159, 138] width 150 height 22
type input "0"
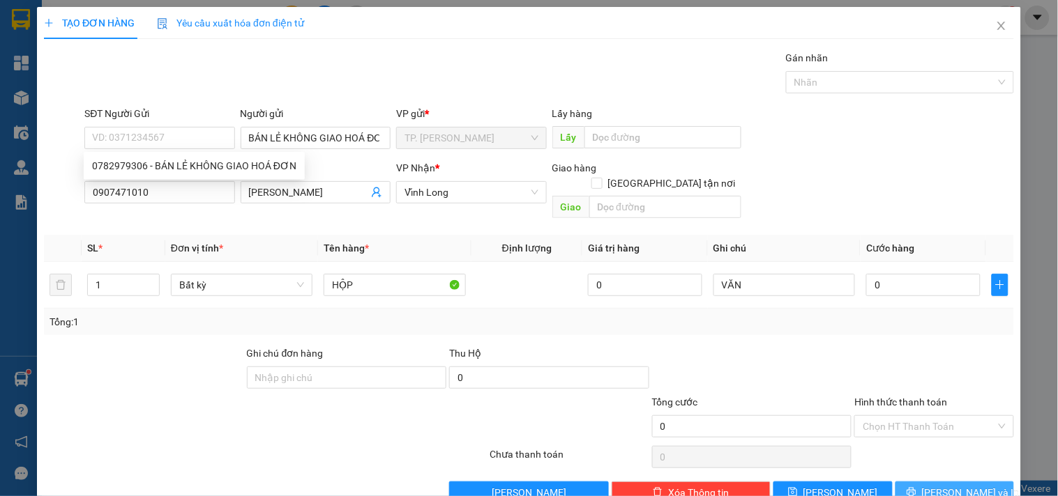
click at [915, 482] on button "Lưu và In" at bounding box center [954, 493] width 119 height 22
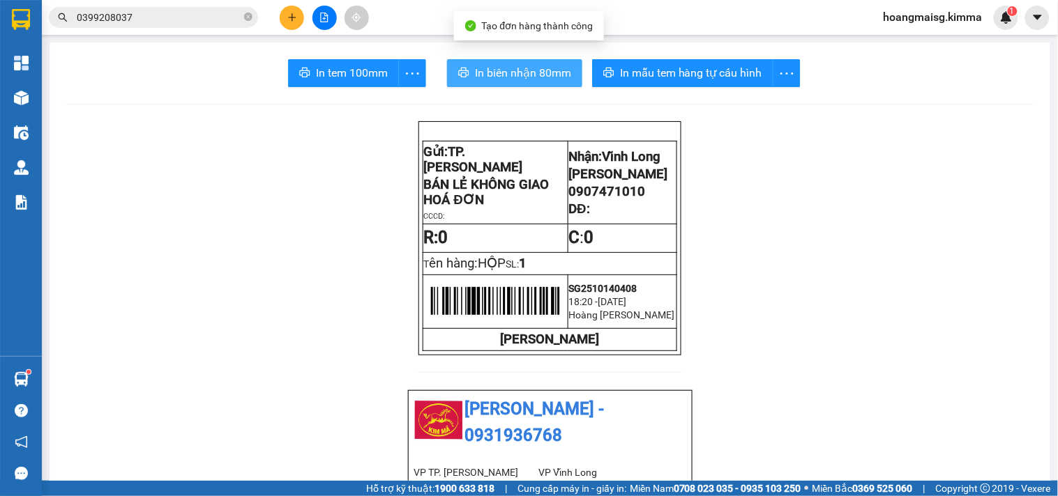
click at [513, 86] on button "In biên nhận 80mm" at bounding box center [514, 73] width 135 height 28
click at [513, 79] on span "In biên nhận 80mm" at bounding box center [523, 72] width 96 height 17
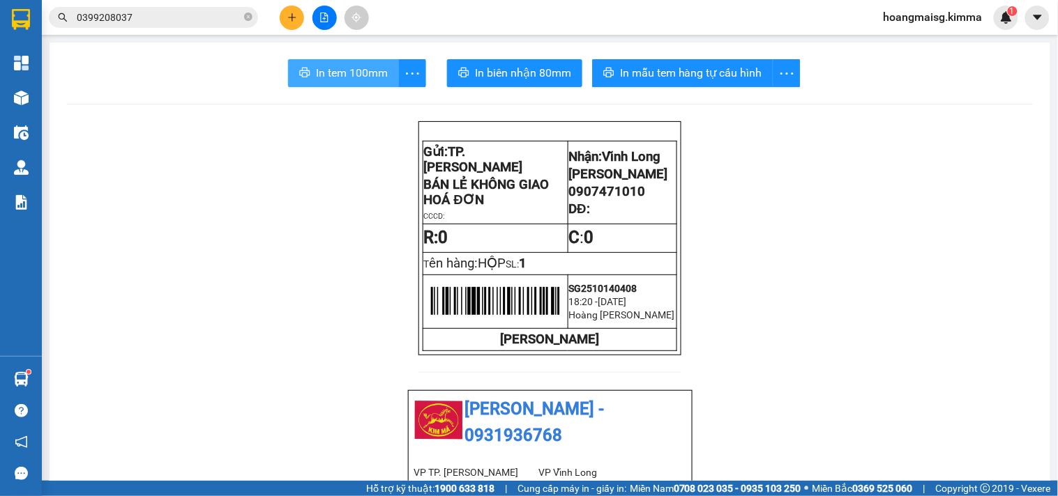
click at [372, 84] on button "In tem 100mm" at bounding box center [343, 73] width 111 height 28
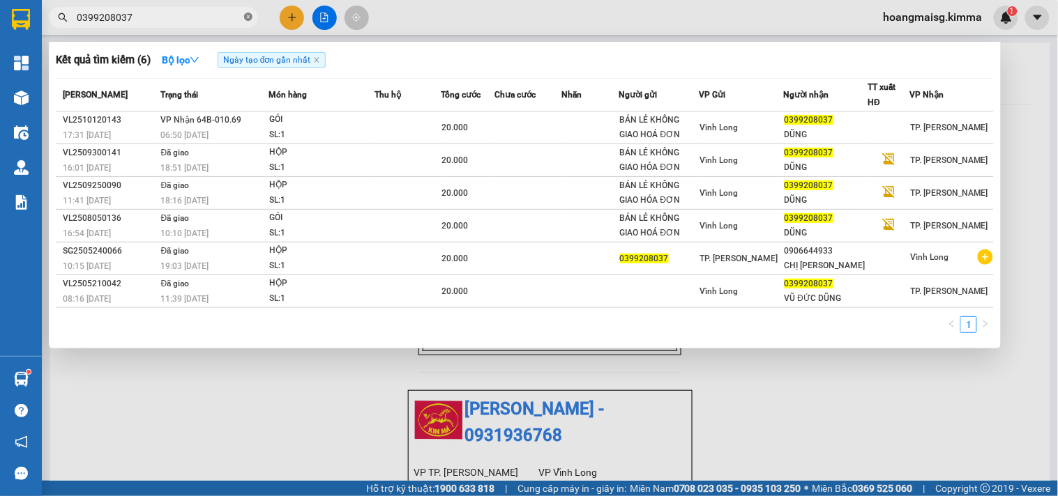
click at [245, 15] on icon "close-circle" at bounding box center [248, 17] width 8 height 8
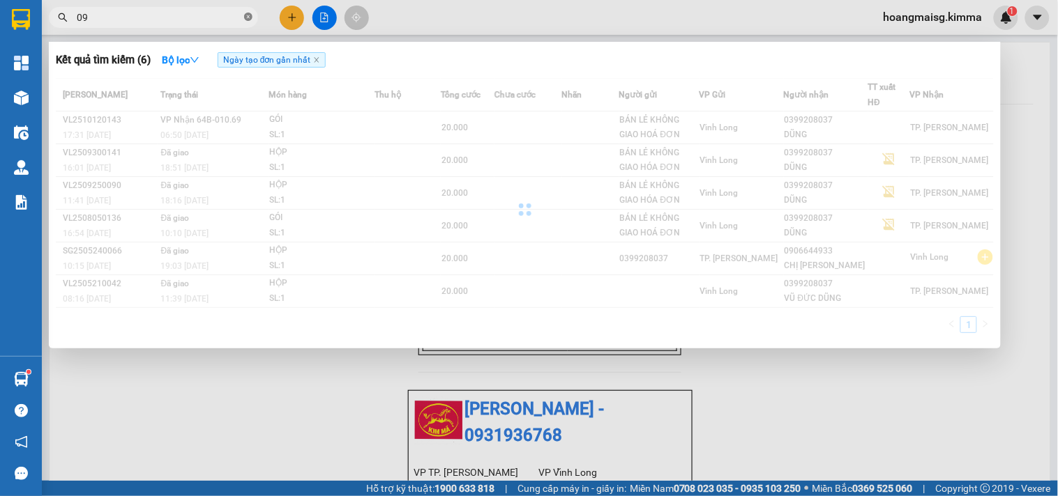
type input "0"
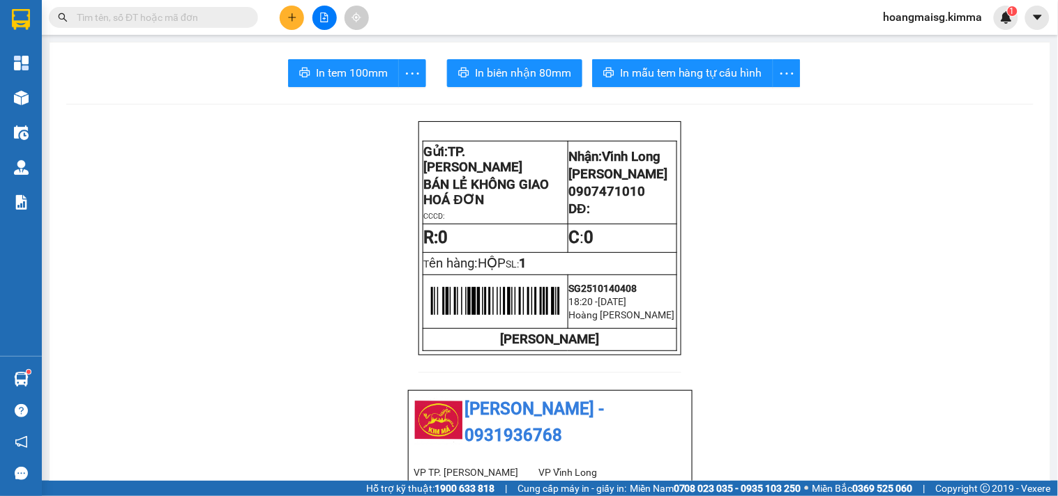
click at [288, 17] on icon "plus" at bounding box center [292, 18] width 10 height 10
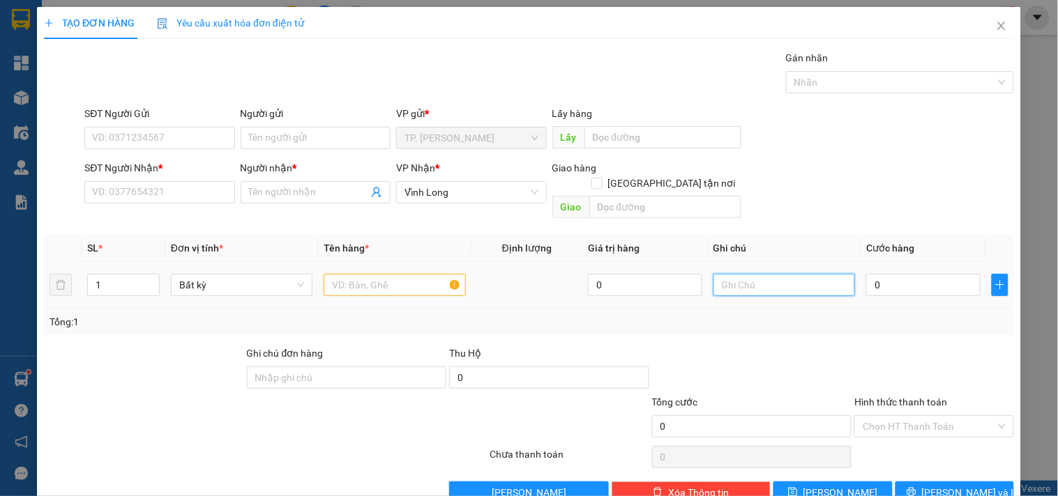
click at [763, 274] on input "text" at bounding box center [784, 285] width 142 height 22
type input "VĂN"
click at [325, 128] on input "Người gửi" at bounding box center [316, 138] width 150 height 22
type input "B"
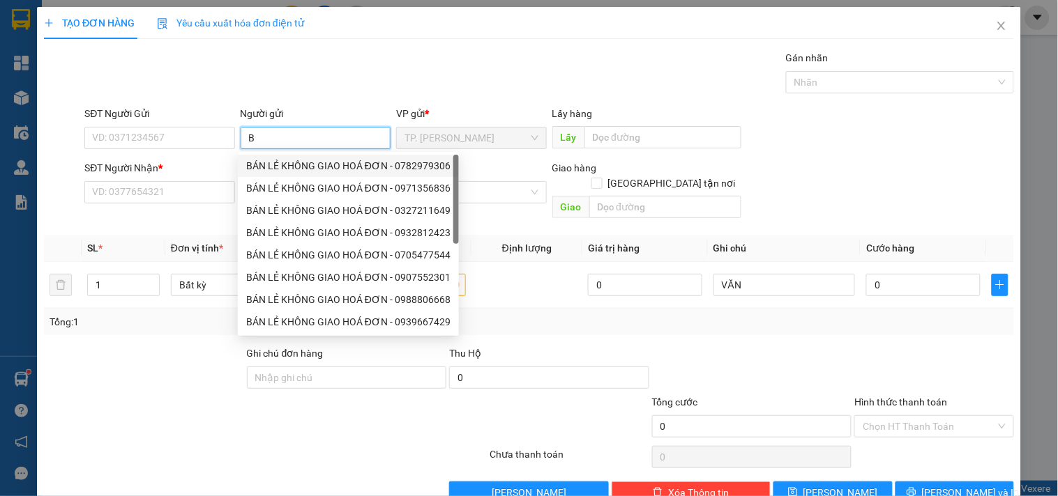
click at [314, 164] on div "BÁN LẺ KHÔNG GIAO HOÁ ĐƠN - 0782979306" at bounding box center [348, 165] width 204 height 15
type input "0782979306"
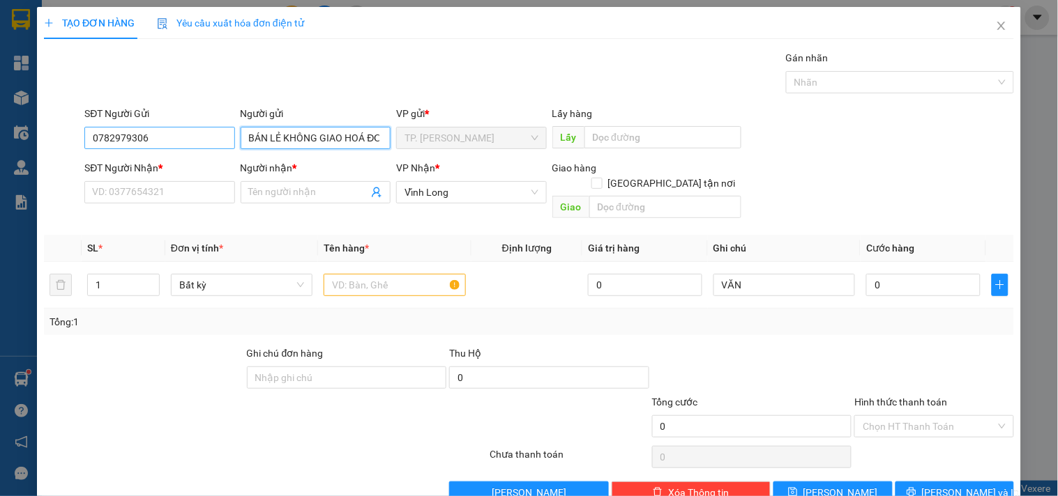
type input "BÁN LẺ KHÔNG GIAO HOÁ ĐƠN"
click at [206, 132] on input "0782979306" at bounding box center [159, 138] width 150 height 22
type input "0"
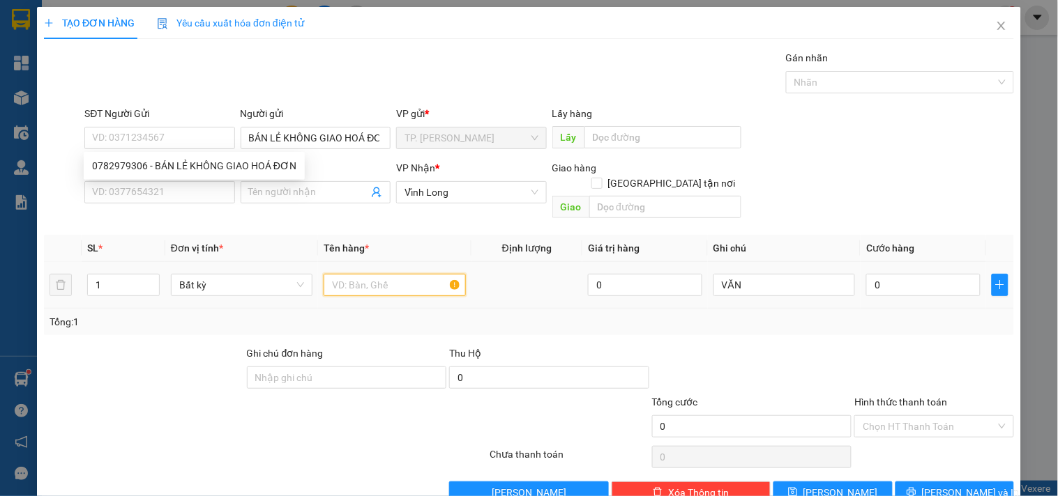
click at [361, 274] on input "text" at bounding box center [394, 285] width 142 height 22
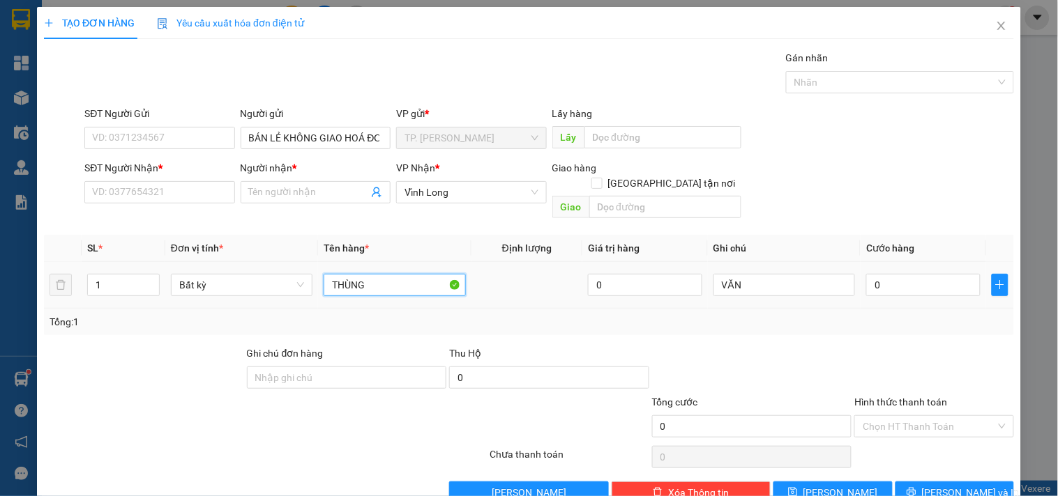
type input "THÙNG"
drag, startPoint x: 116, startPoint y: 257, endPoint x: 122, endPoint y: 264, distance: 8.9
click at [121, 271] on div "1" at bounding box center [123, 285] width 73 height 28
click at [123, 275] on input "1" at bounding box center [123, 285] width 71 height 21
type input "2"
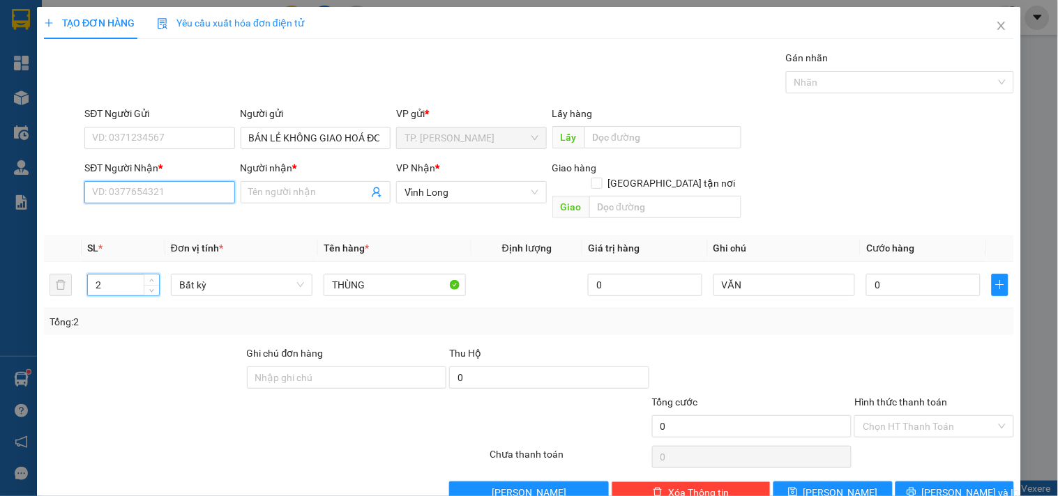
click at [158, 195] on input "SĐT Người Nhận *" at bounding box center [159, 192] width 150 height 22
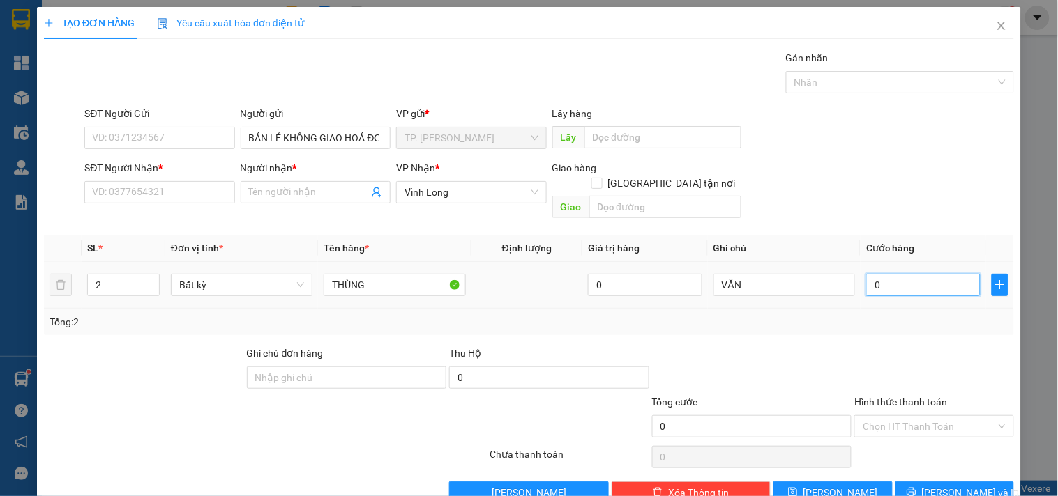
type input "6"
type input "60"
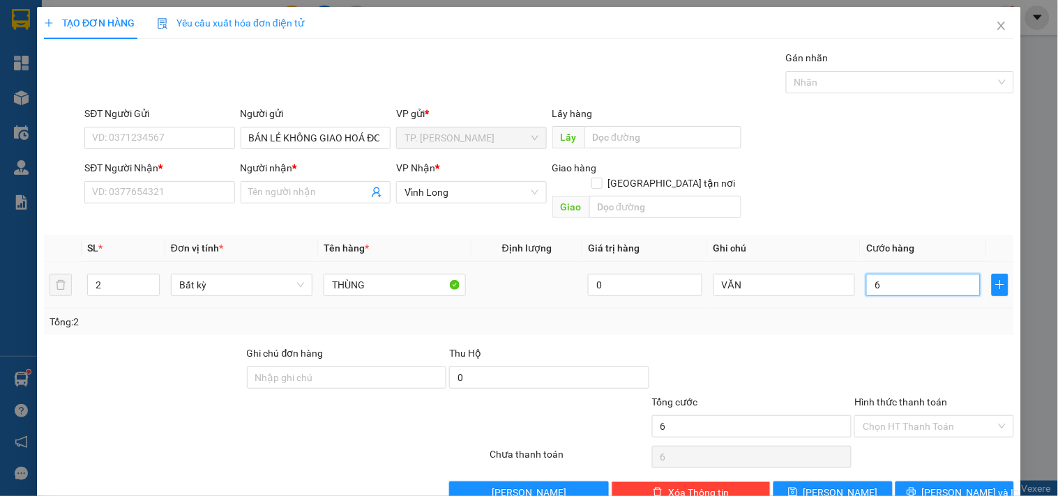
type input "60"
type input "60.000"
click at [896, 416] on input "Hình thức thanh toán" at bounding box center [928, 426] width 132 height 21
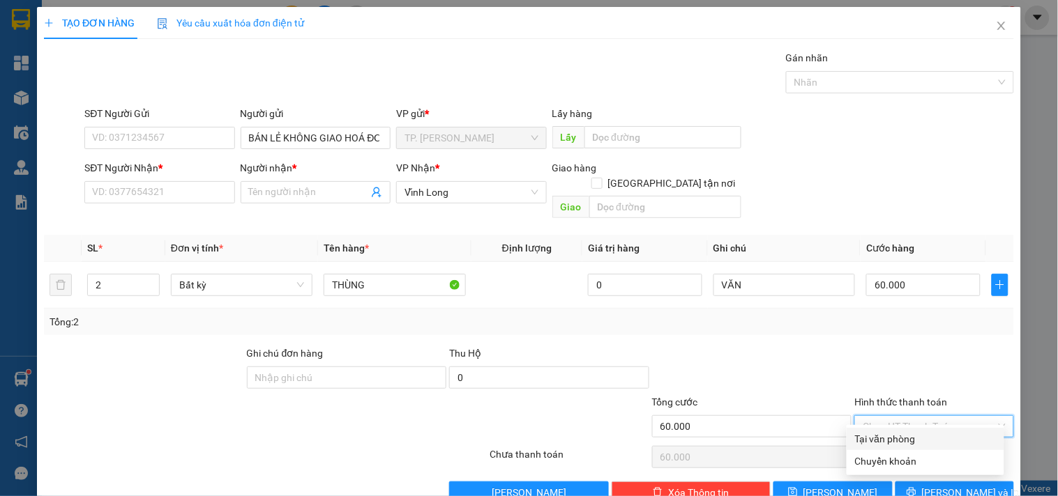
click at [894, 428] on div "Tại văn phòng" at bounding box center [925, 439] width 158 height 22
type input "0"
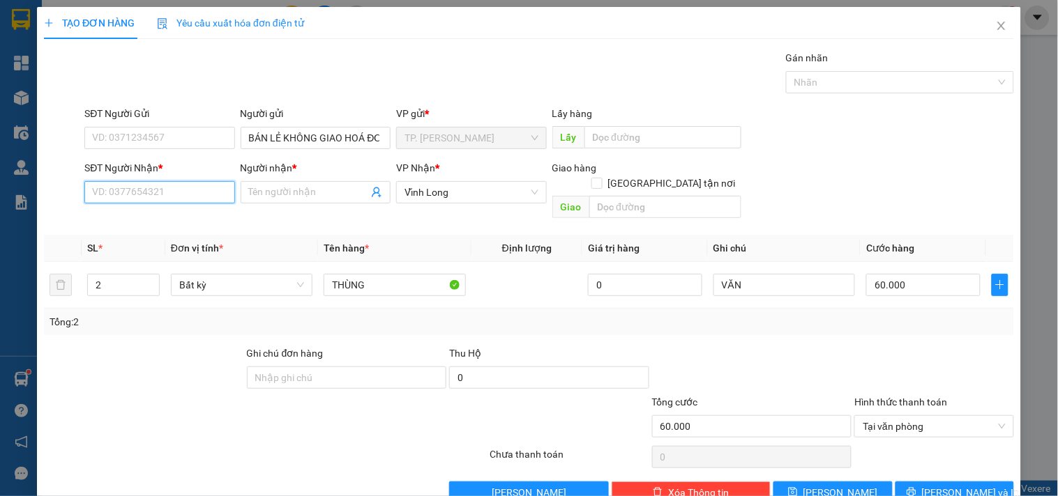
click at [158, 190] on input "SĐT Người Nhận *" at bounding box center [159, 192] width 150 height 22
type input "03469439199"
click at [289, 189] on input "Người nhận *" at bounding box center [308, 192] width 119 height 15
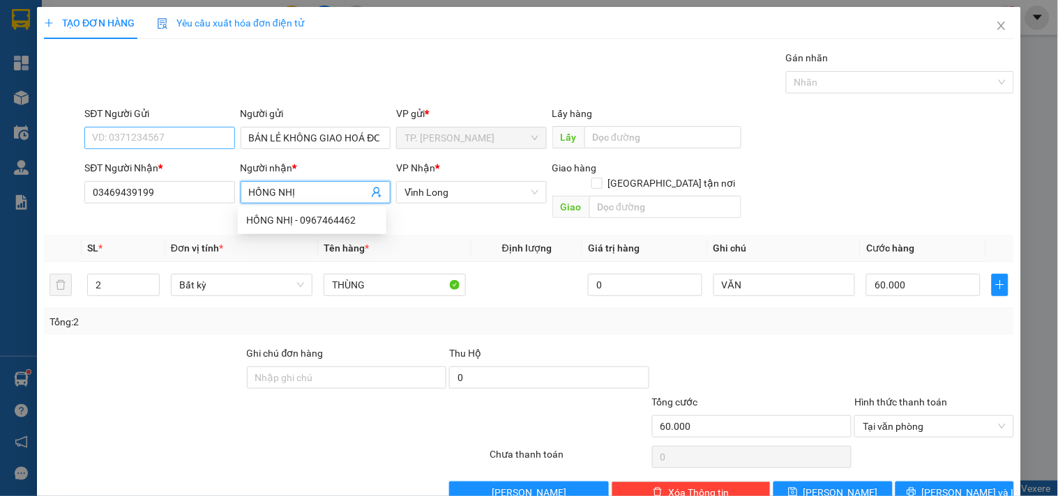
type input "HỒNG NHỊ"
click at [183, 144] on input "SĐT Người Gửi" at bounding box center [159, 138] width 150 height 22
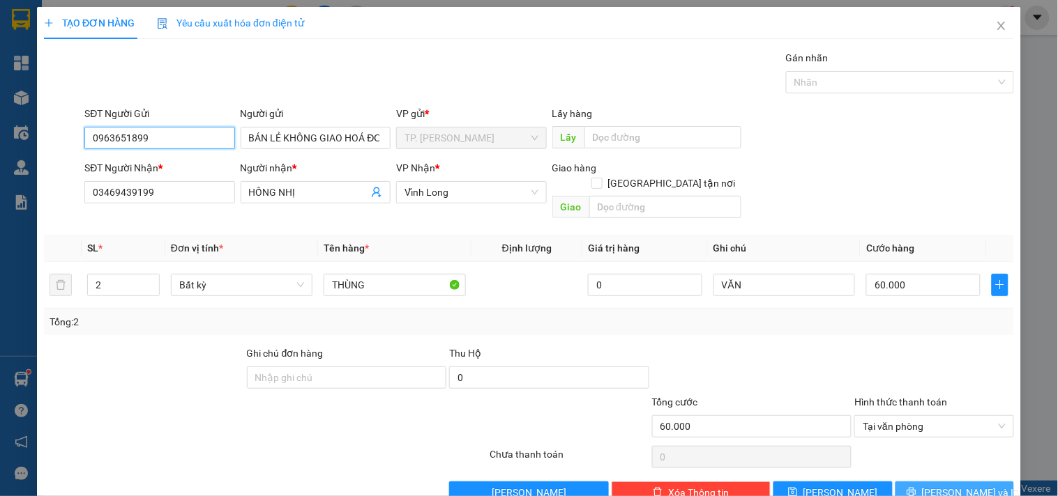
type input "0963651899"
click at [929, 482] on button "Lưu và In" at bounding box center [954, 493] width 119 height 22
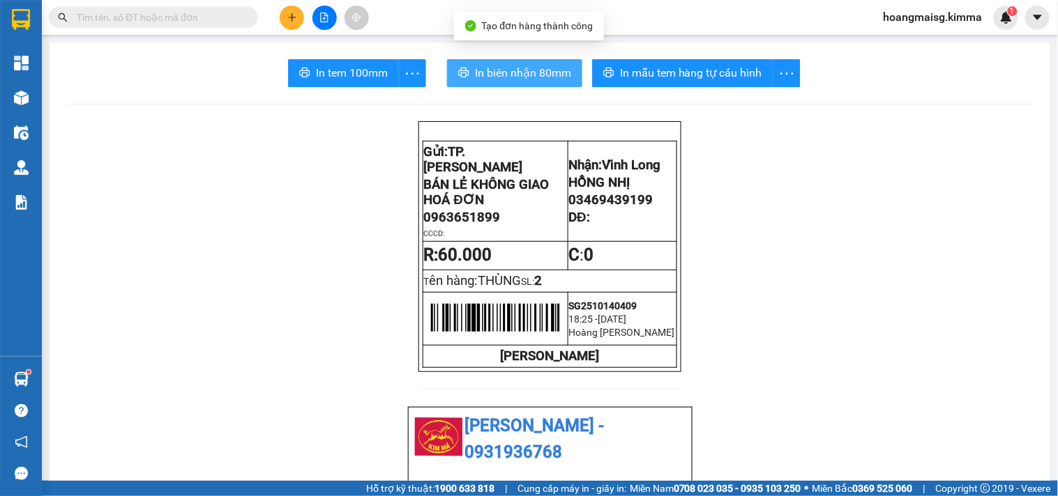
click at [530, 86] on button "In biên nhận 80mm" at bounding box center [514, 73] width 135 height 28
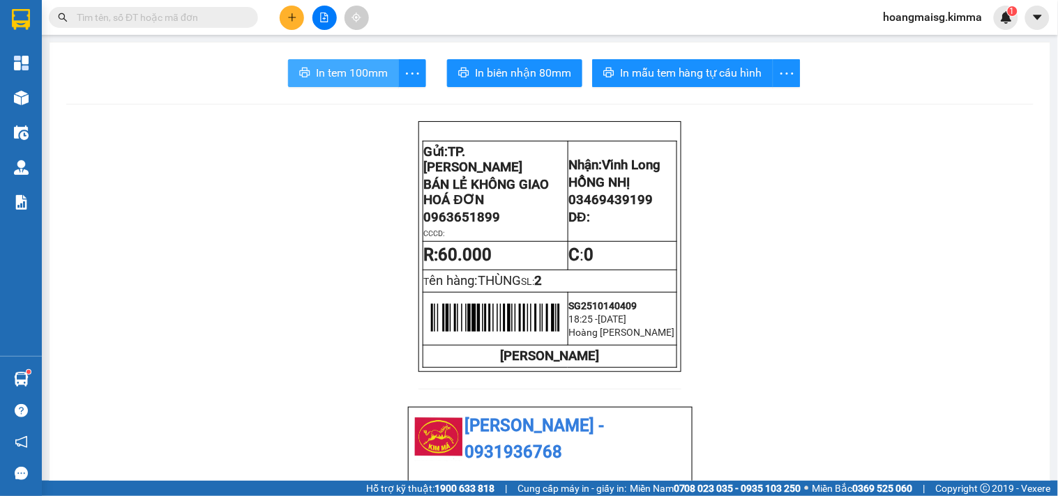
click at [331, 71] on span "In tem 100mm" at bounding box center [352, 72] width 72 height 17
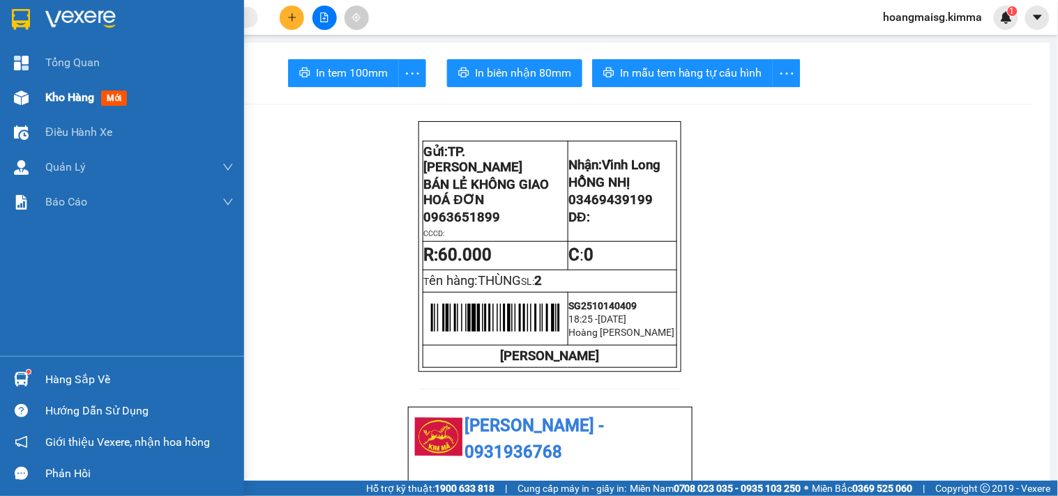
click at [18, 96] on img at bounding box center [21, 98] width 15 height 15
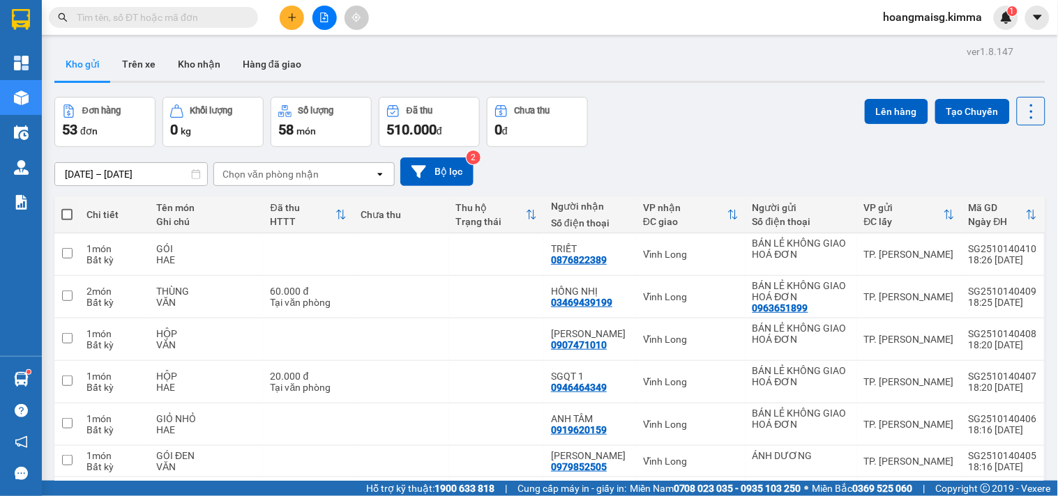
click at [150, 12] on input "text" at bounding box center [159, 17] width 165 height 15
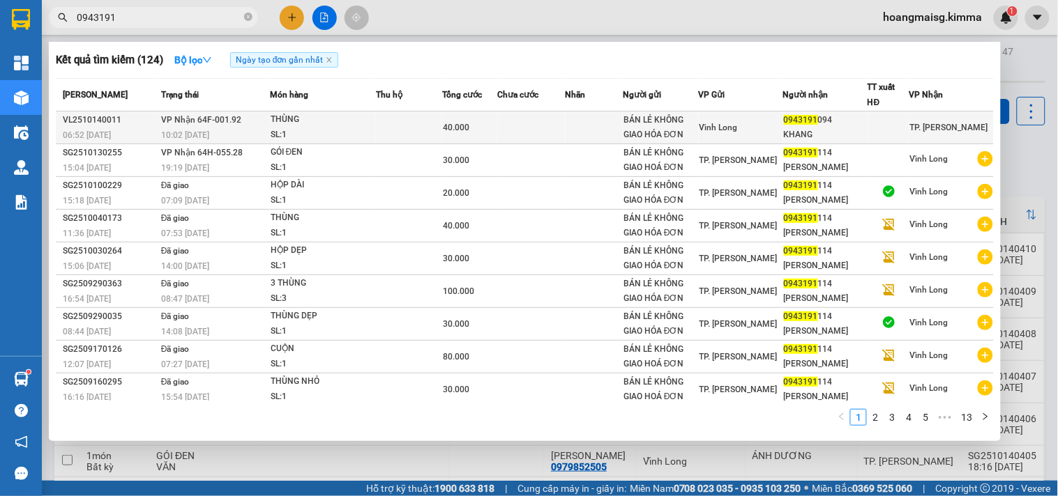
type input "0943191"
click at [432, 128] on td at bounding box center [409, 128] width 66 height 33
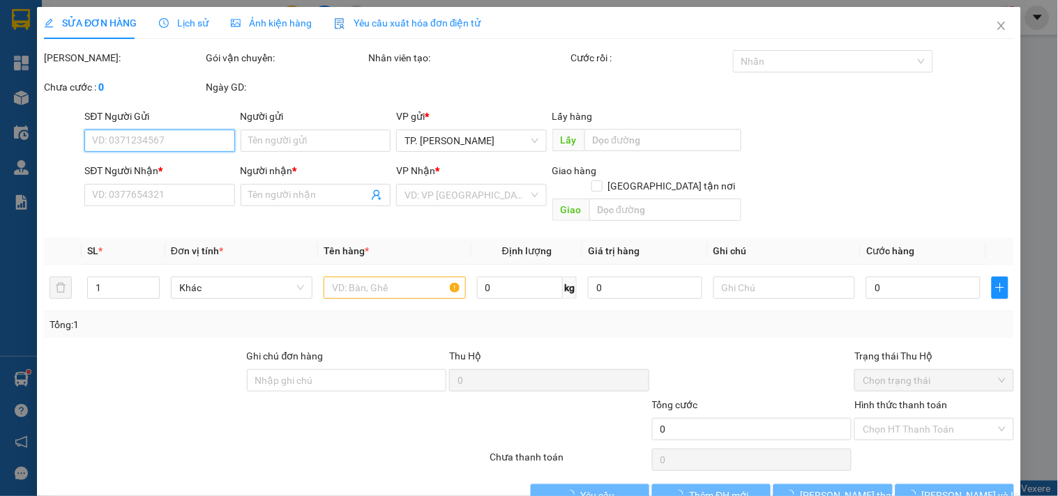
type input "BÁN LẺ KHÔNG GIAO HÓA ĐƠN"
type input "0943191094"
type input "KHANG"
type input "40.000"
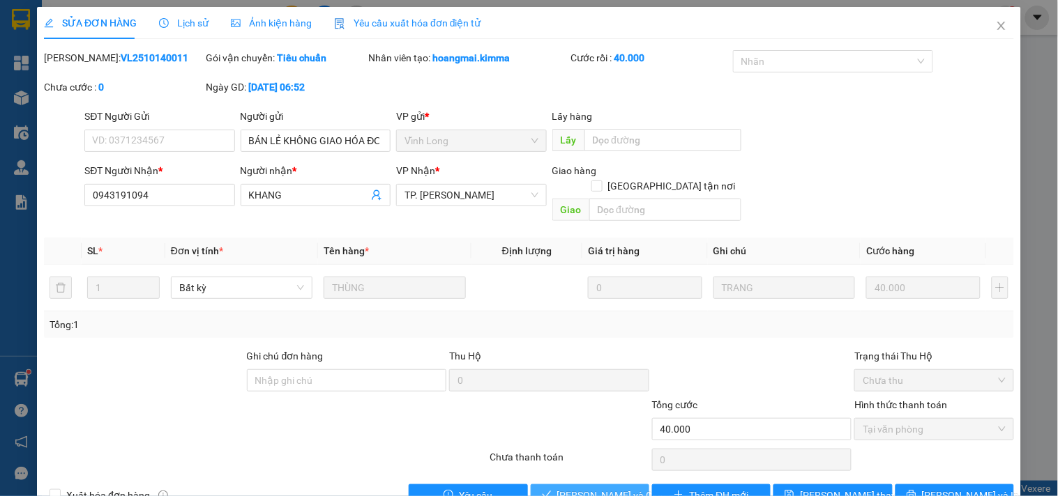
click at [604, 488] on span "Lưu và Giao hàng" at bounding box center [624, 495] width 134 height 15
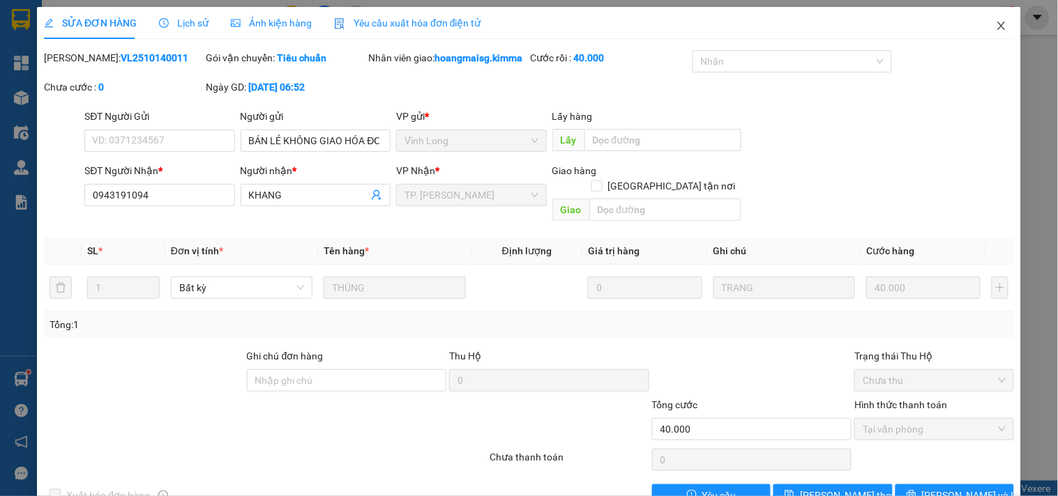
click at [995, 31] on icon "close" at bounding box center [1000, 25] width 11 height 11
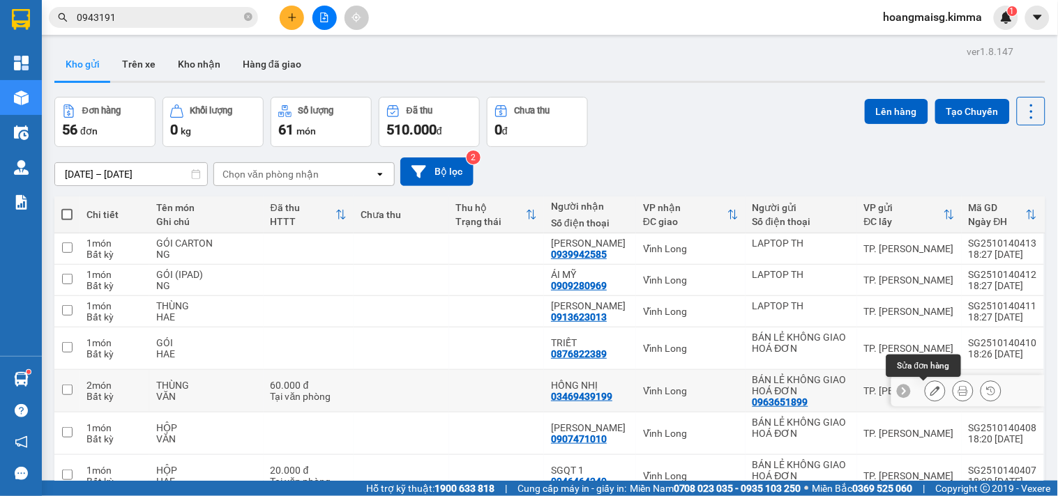
click at [930, 391] on icon at bounding box center [935, 391] width 10 height 10
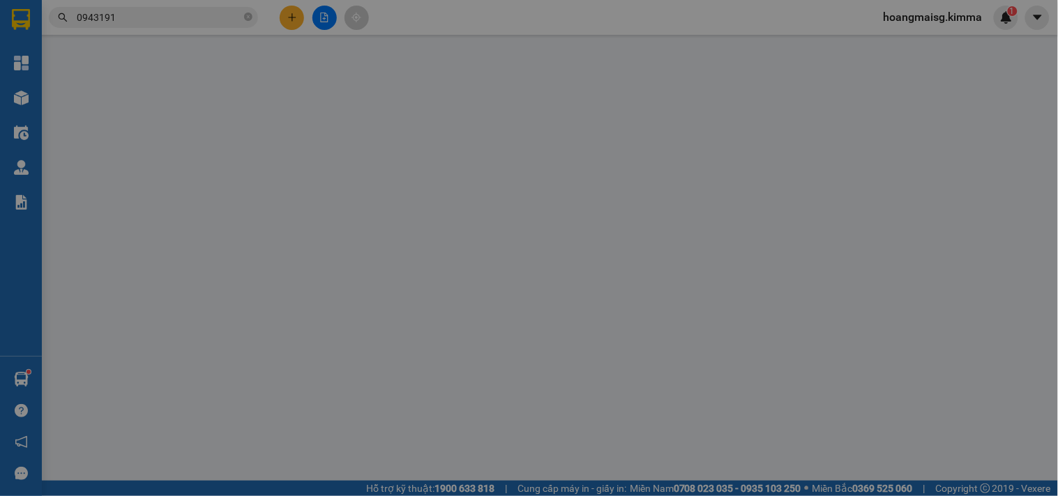
type input "0963651899"
type input "BÁN LẺ KHÔNG GIAO HOÁ ĐƠN"
type input "03469439199"
type input "HỒNG NHỊ"
type input "60.000"
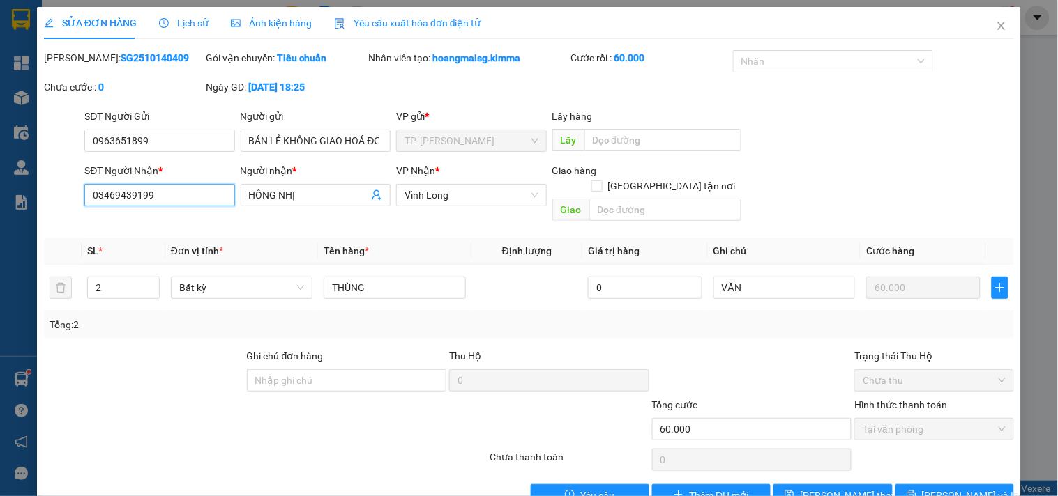
click at [164, 195] on input "03469439199" at bounding box center [159, 195] width 150 height 22
type input "0346943919"
click at [944, 488] on span "Lưu và In" at bounding box center [971, 495] width 98 height 15
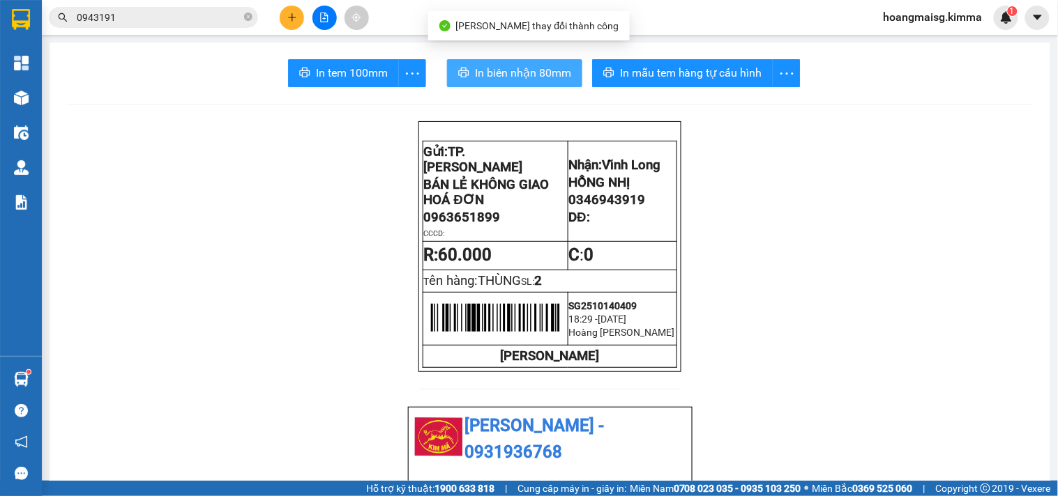
click at [519, 70] on span "In biên nhận 80mm" at bounding box center [523, 72] width 96 height 17
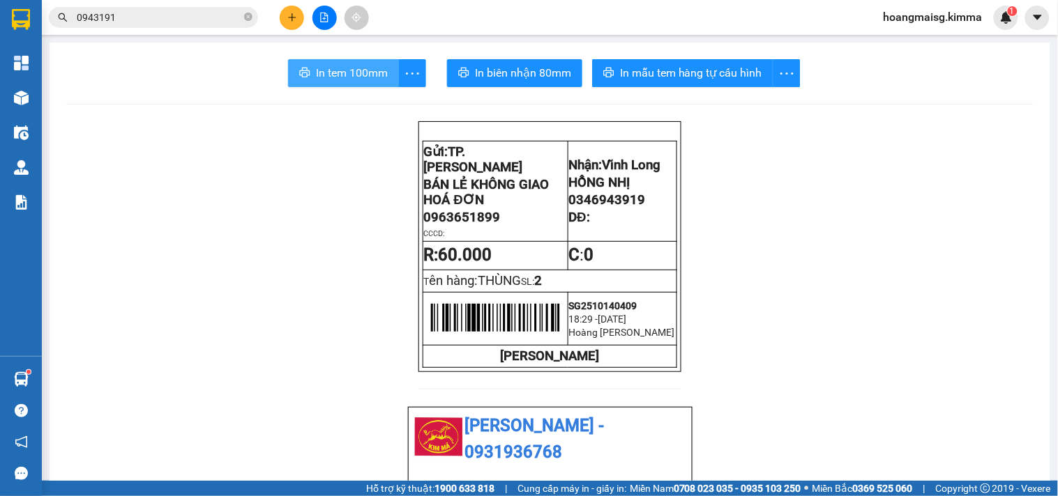
click at [360, 74] on span "In tem 100mm" at bounding box center [352, 72] width 72 height 17
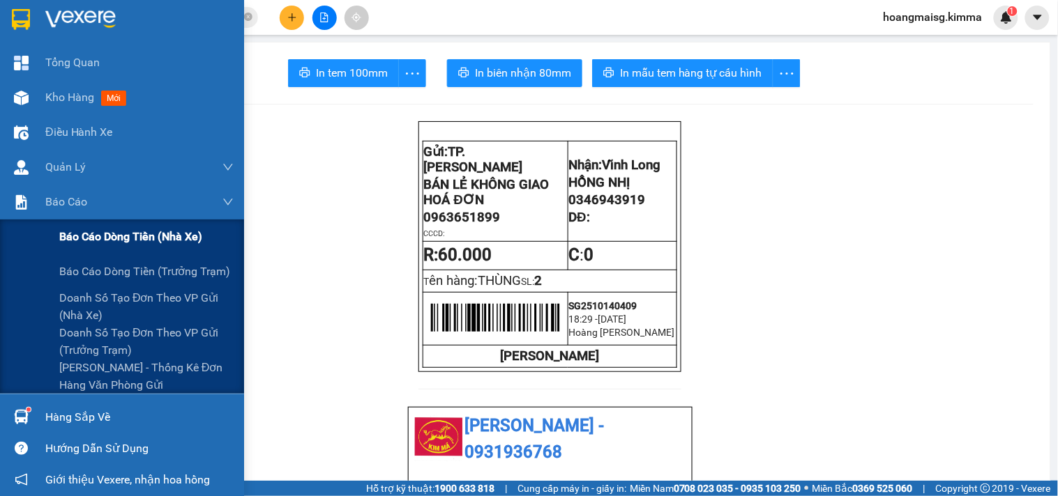
click at [65, 235] on span "Báo cáo dòng tiền (nhà xe)" at bounding box center [130, 236] width 143 height 17
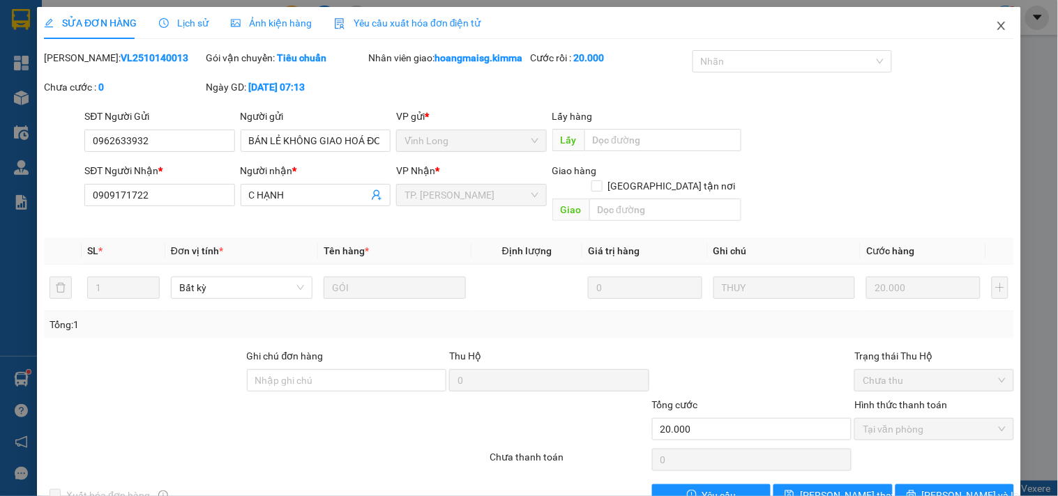
click at [994, 19] on span "Close" at bounding box center [1001, 26] width 39 height 39
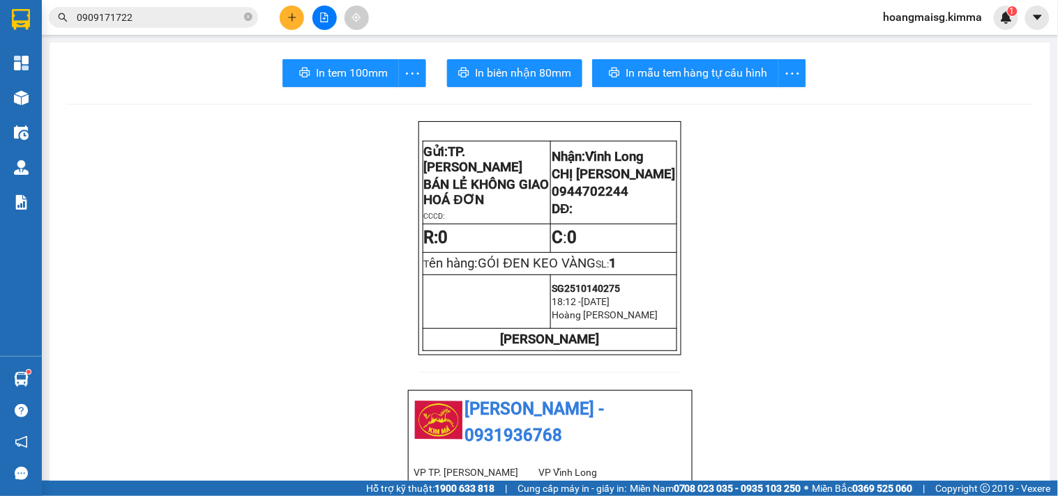
click at [297, 18] on button at bounding box center [292, 18] width 24 height 24
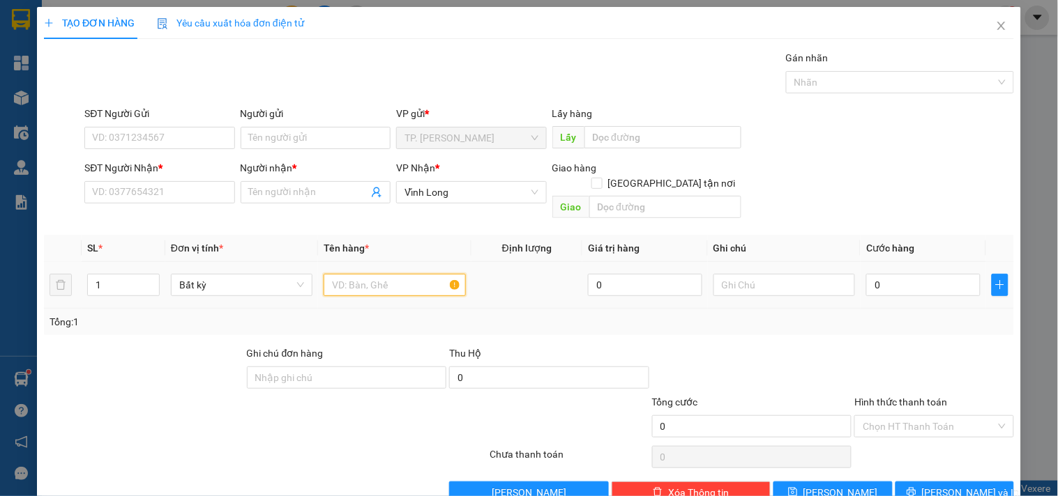
click at [373, 281] on input "text" at bounding box center [394, 285] width 142 height 22
type input "THÙNG +CỤC FE TO"
click at [127, 275] on input "1" at bounding box center [123, 285] width 71 height 21
type input "2"
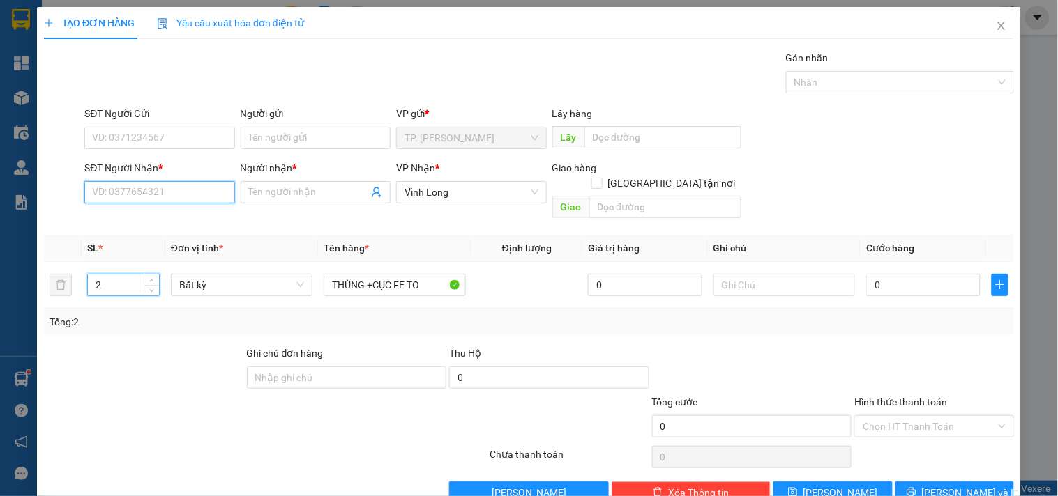
click at [130, 197] on input "SĐT Người Nhận *" at bounding box center [159, 192] width 150 height 22
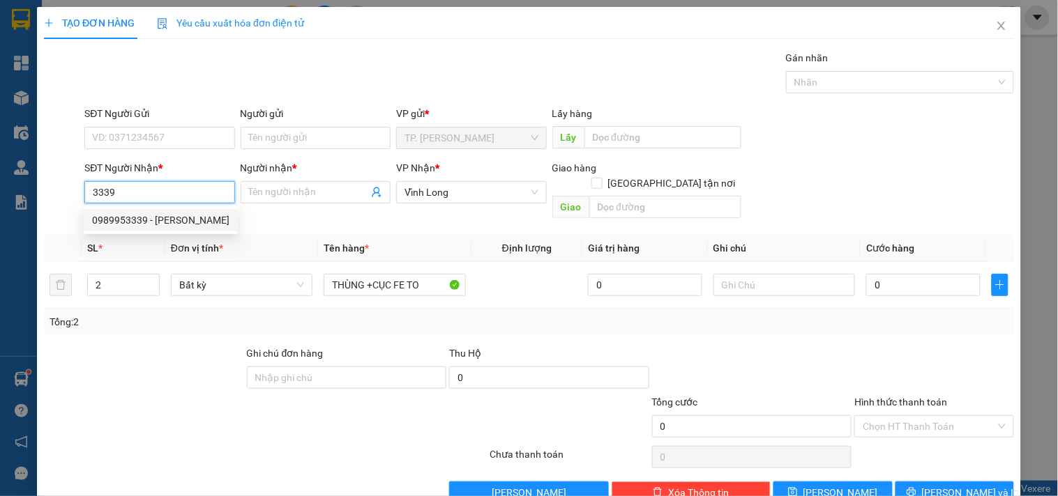
click at [140, 216] on div "0989953339 - TUẤN HIỀN" at bounding box center [160, 220] width 137 height 15
type input "0989953339"
type input "TUẤN HIỀN"
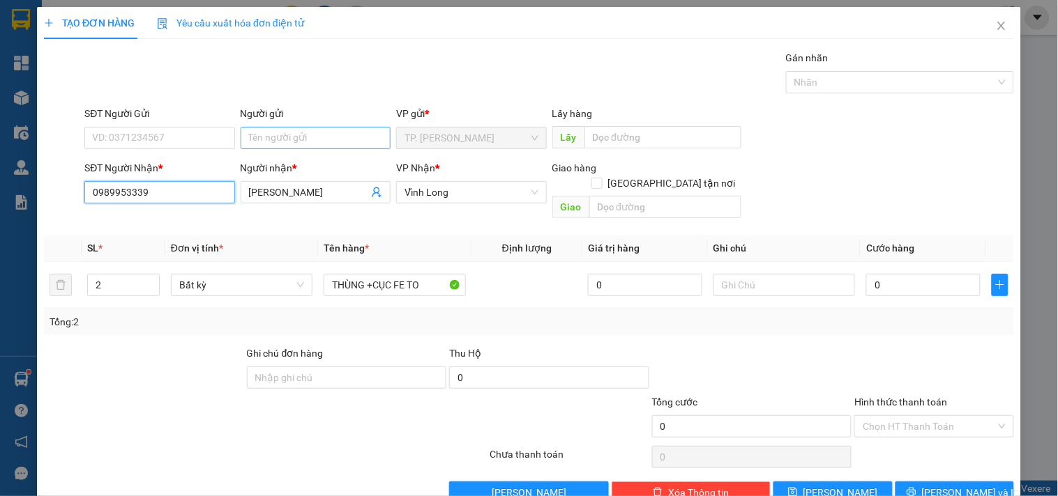
type input "0989953339"
click at [309, 140] on input "Người gửi" at bounding box center [316, 138] width 150 height 22
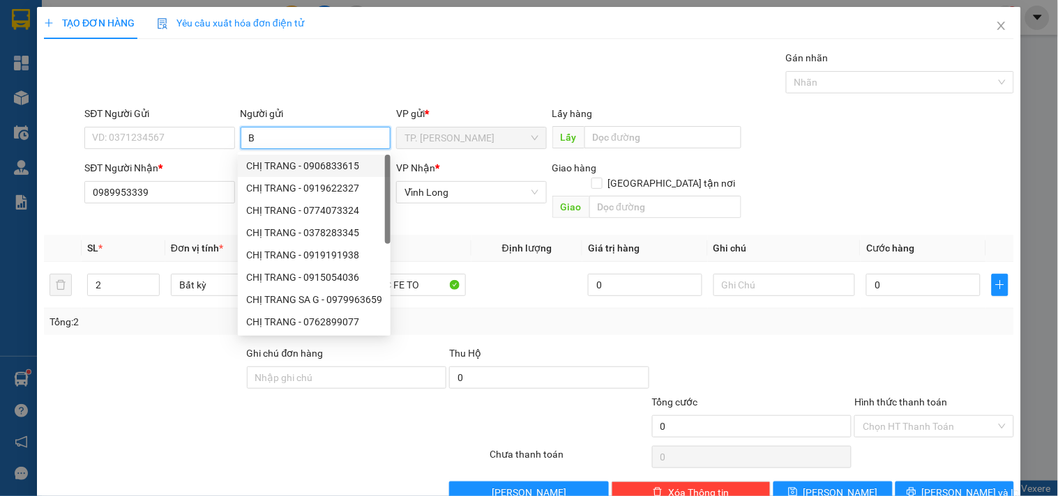
type input "BA"
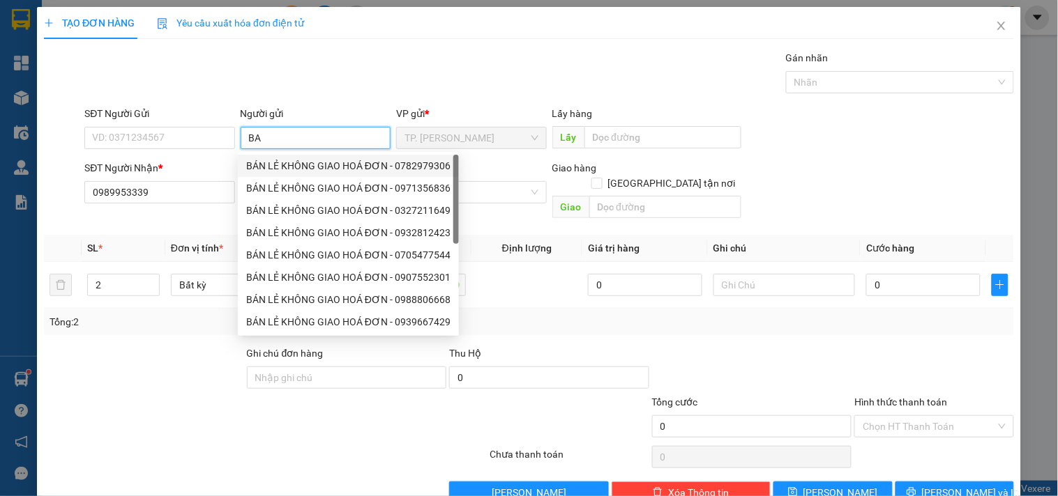
click at [260, 166] on div "BÁN LẺ KHÔNG GIAO HOÁ ĐƠN - 0782979306" at bounding box center [348, 165] width 204 height 15
type input "0782979306"
type input "BÁN LẺ KHÔNG GIAO HOÁ ĐƠN"
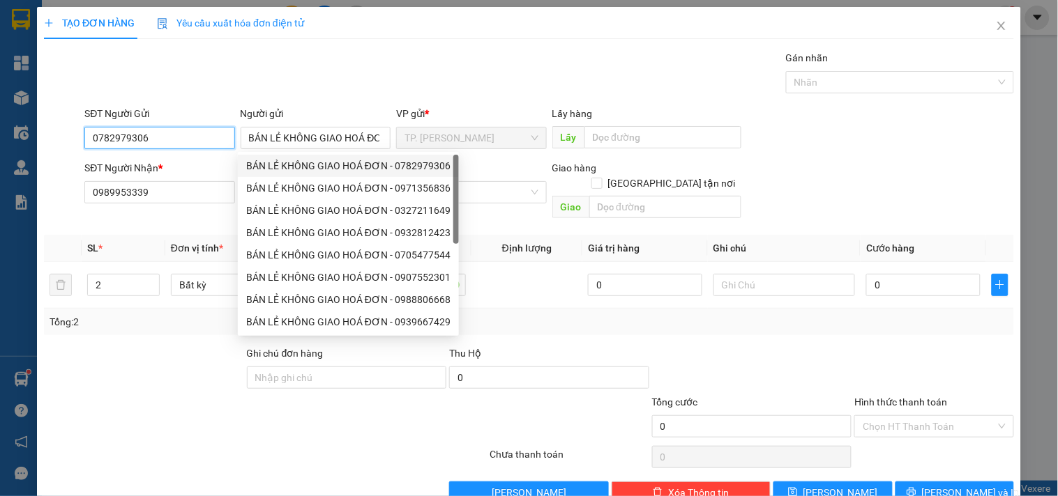
click at [183, 137] on input "0782979306" at bounding box center [159, 138] width 150 height 22
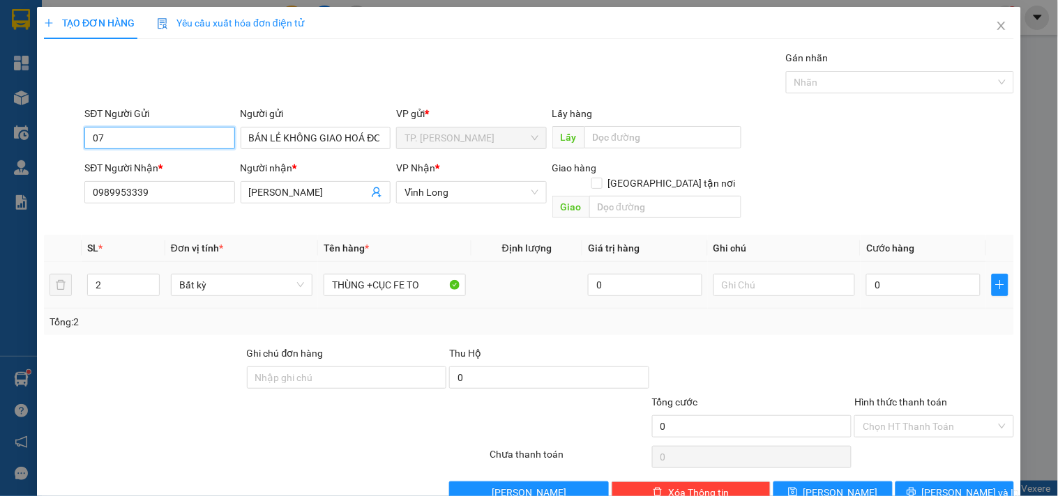
type input "0"
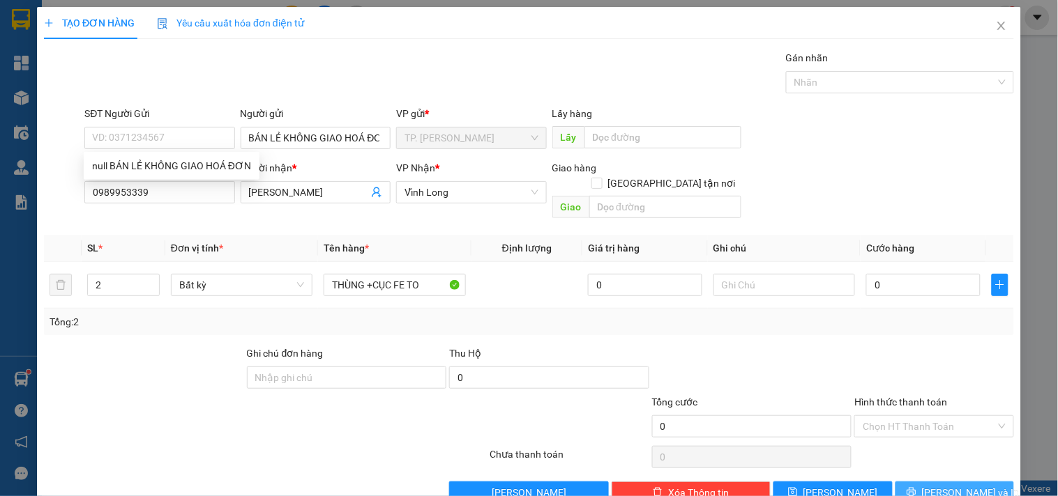
click at [949, 485] on span "Lưu và In" at bounding box center [971, 492] width 98 height 15
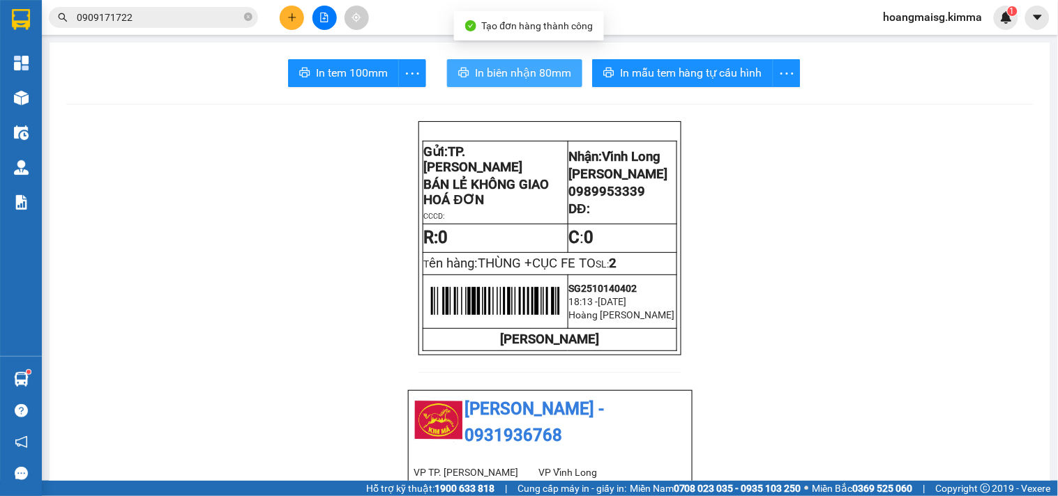
click at [505, 73] on span "In biên nhận 80mm" at bounding box center [523, 72] width 96 height 17
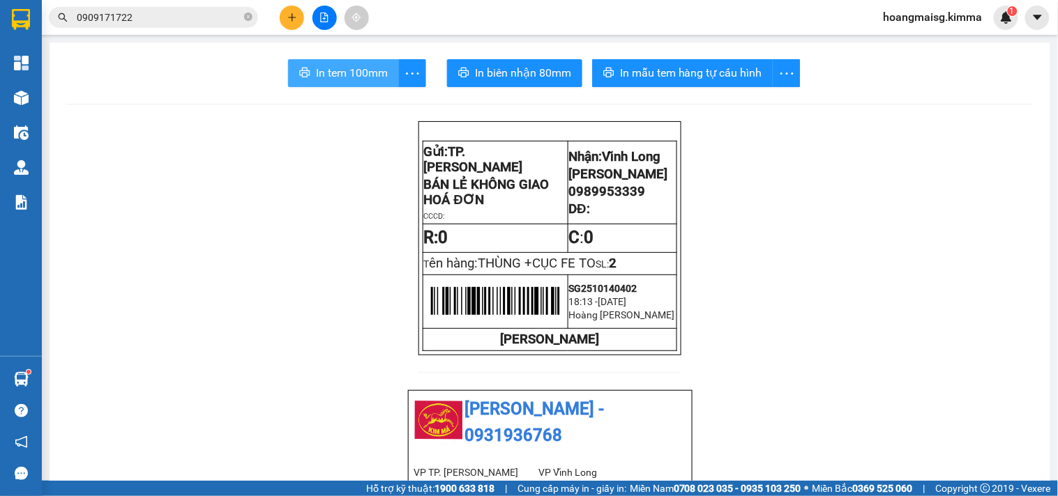
click at [335, 75] on span "In tem 100mm" at bounding box center [352, 72] width 72 height 17
click at [294, 15] on icon "plus" at bounding box center [292, 18] width 10 height 10
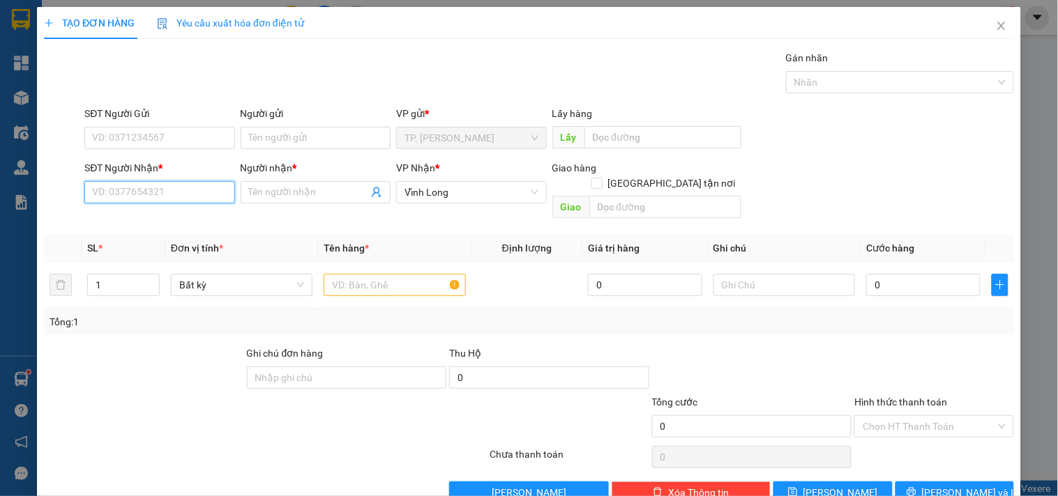
click at [172, 196] on input "SĐT Người Nhận *" at bounding box center [159, 192] width 150 height 22
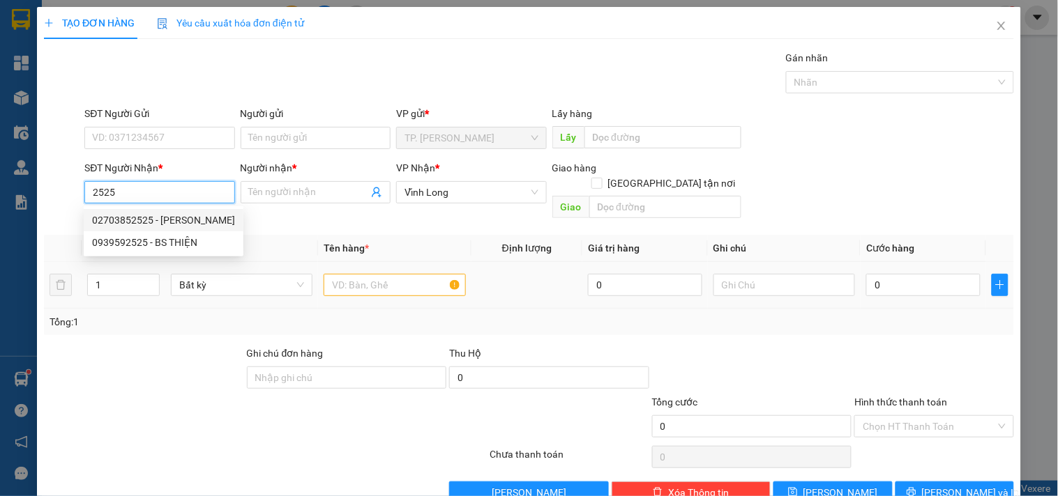
drag, startPoint x: 145, startPoint y: 217, endPoint x: 287, endPoint y: 247, distance: 144.8
click at [145, 218] on div "02703852525 - ĐỖ GIA" at bounding box center [163, 220] width 143 height 15
type input "02703852525"
type input "ĐỖ GIA"
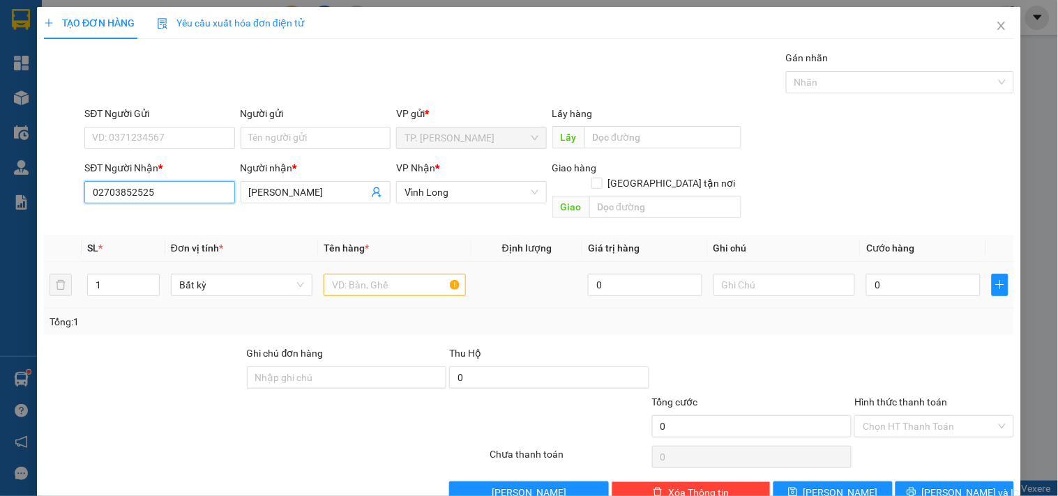
type input "02703852525"
drag, startPoint x: 374, startPoint y: 273, endPoint x: 385, endPoint y: 268, distance: 11.3
click at [384, 274] on input "text" at bounding box center [394, 285] width 142 height 22
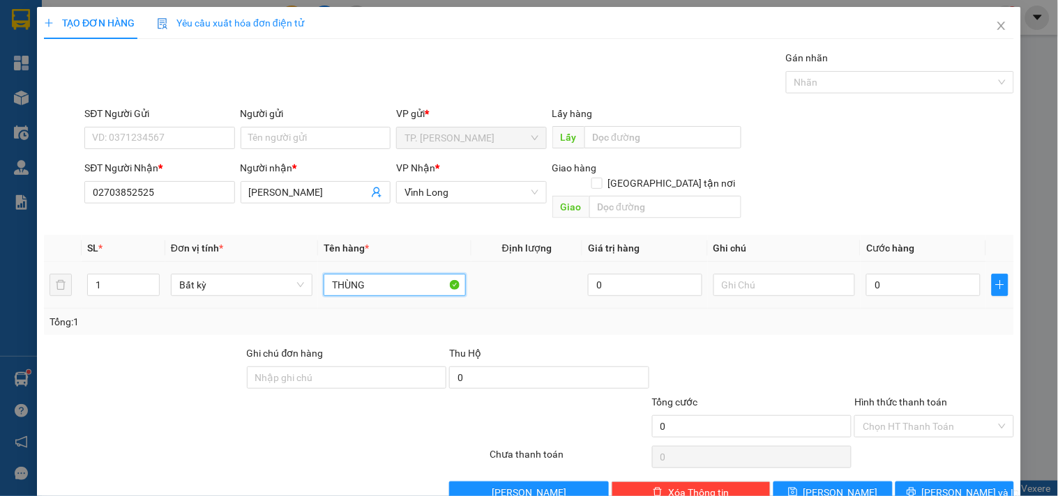
type input "THÙNG"
type input "VĂN"
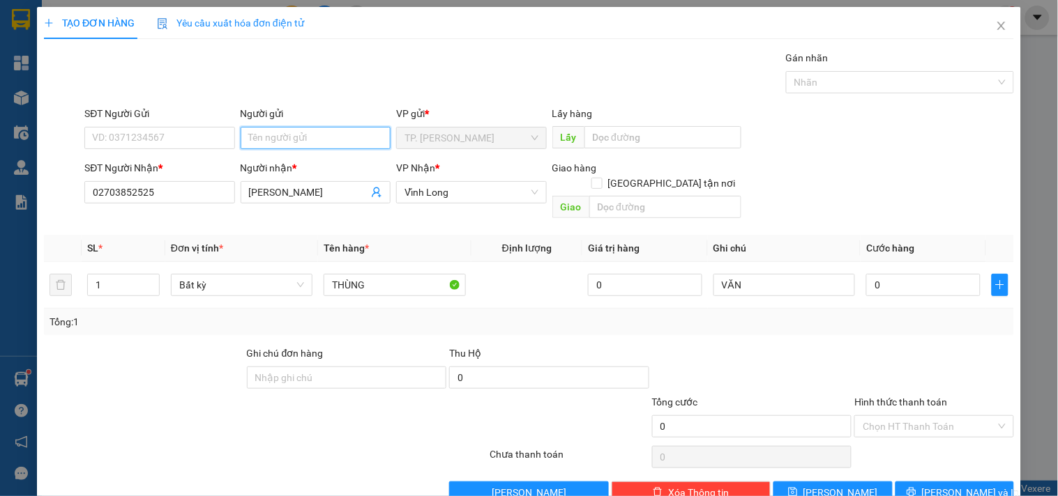
click at [314, 141] on input "Người gửi" at bounding box center [316, 138] width 150 height 22
type input "B"
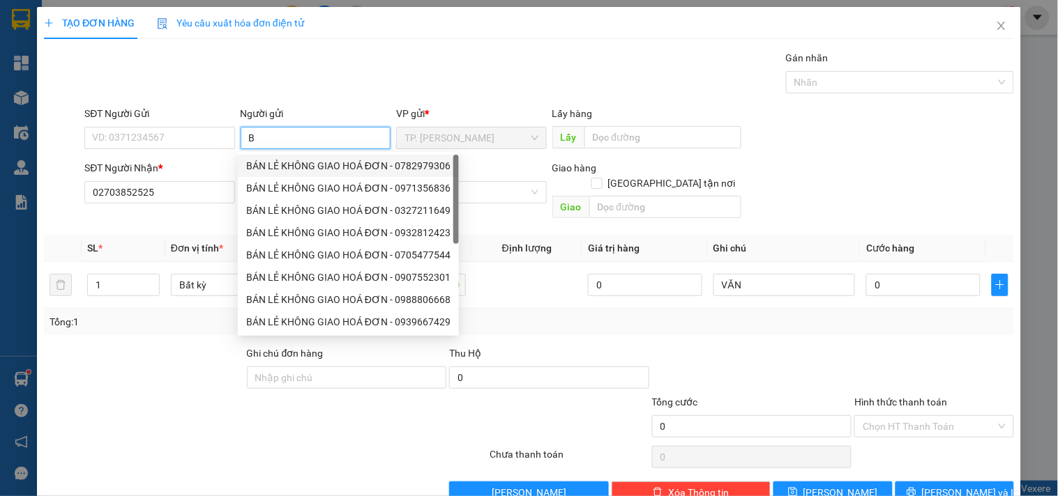
click at [310, 168] on div "BÁN LẺ KHÔNG GIAO HOÁ ĐƠN - 0782979306" at bounding box center [348, 165] width 204 height 15
type input "0782979306"
type input "BÁN LẺ KHÔNG GIAO HOÁ ĐƠN"
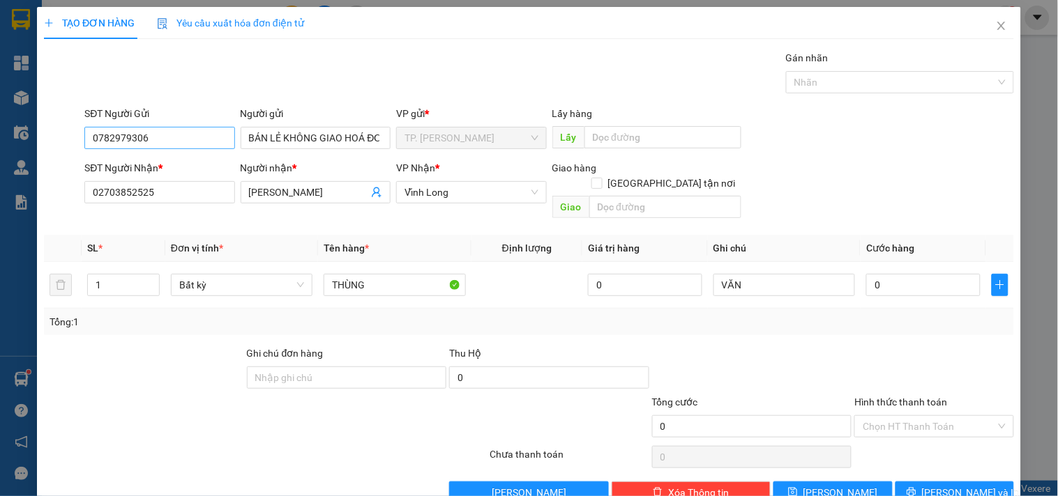
drag, startPoint x: 194, startPoint y: 149, endPoint x: 192, endPoint y: 141, distance: 8.6
click at [192, 145] on div "SĐT Người Gửi 0782979306" at bounding box center [159, 130] width 150 height 49
click at [192, 140] on input "0782979306" at bounding box center [159, 138] width 150 height 22
type input "0"
click at [946, 485] on span "Lưu và In" at bounding box center [971, 492] width 98 height 15
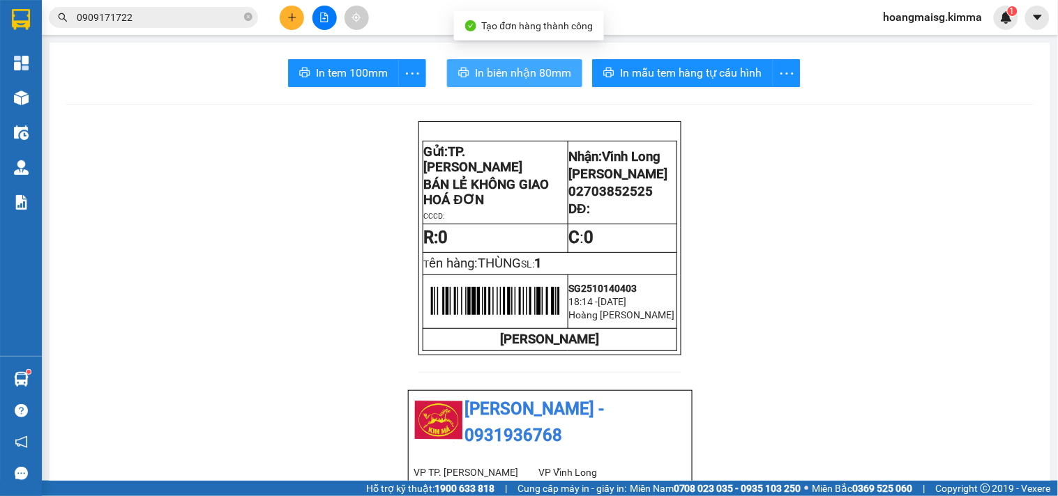
click at [497, 67] on span "In biên nhận 80mm" at bounding box center [523, 72] width 96 height 17
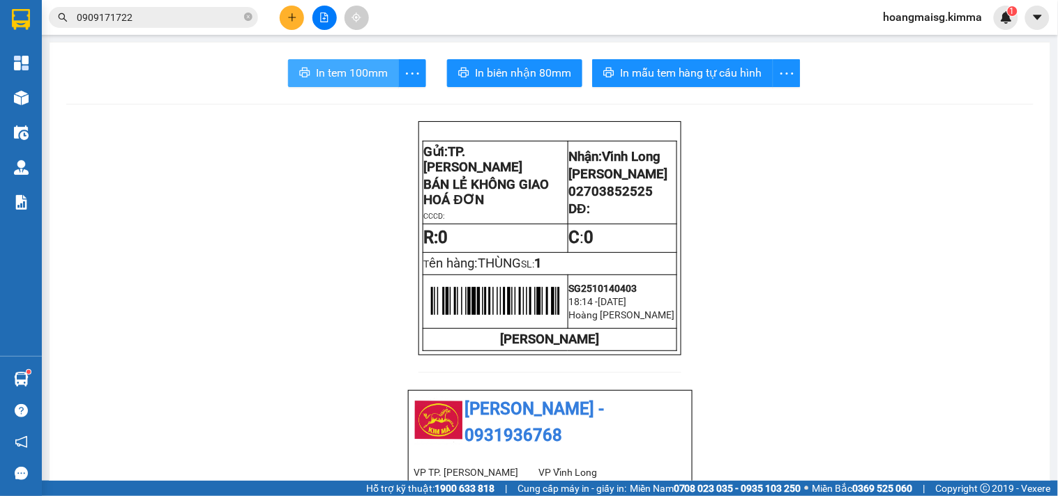
click at [360, 66] on span "In tem 100mm" at bounding box center [352, 72] width 72 height 17
